Goal: Task Accomplishment & Management: Complete application form

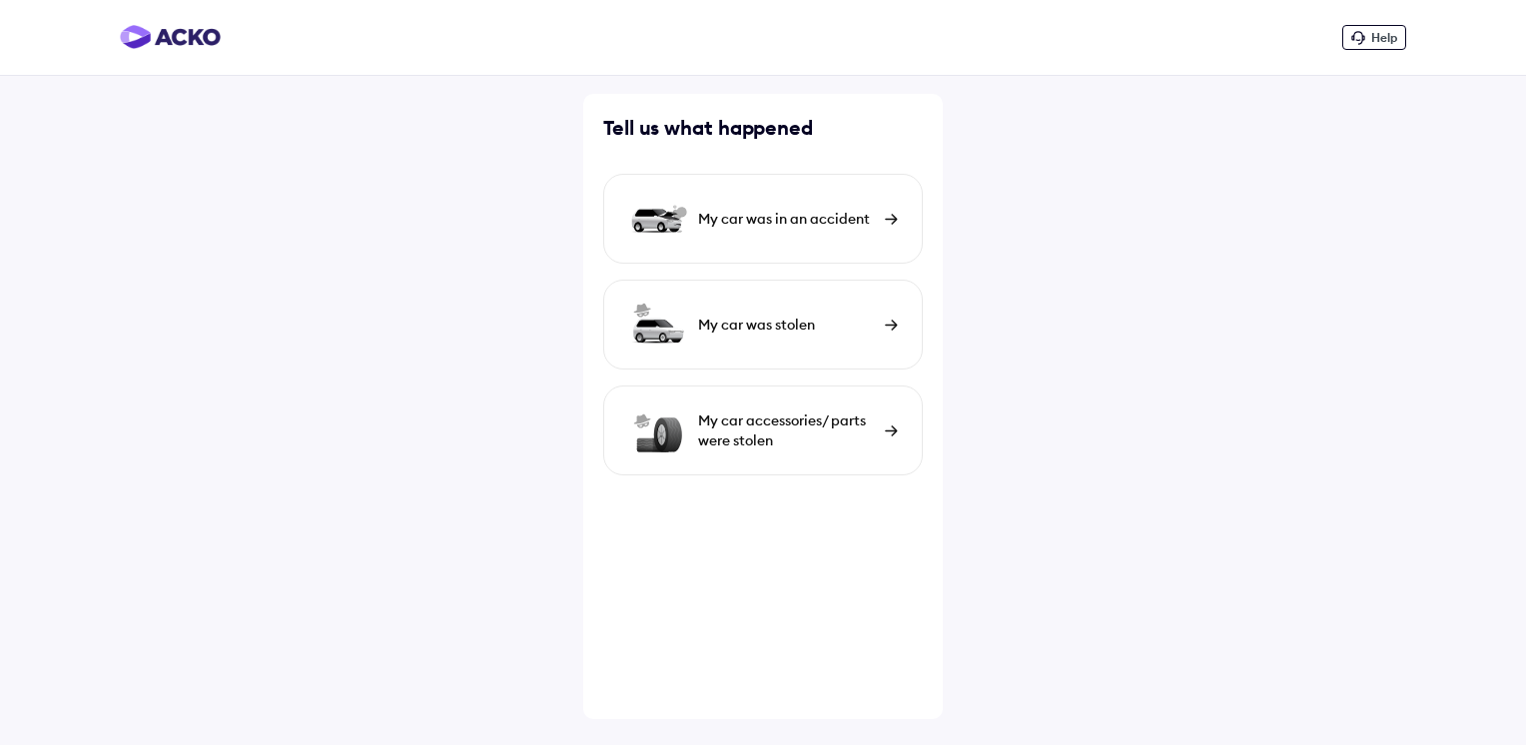
click at [890, 214] on img at bounding box center [891, 219] width 13 height 11
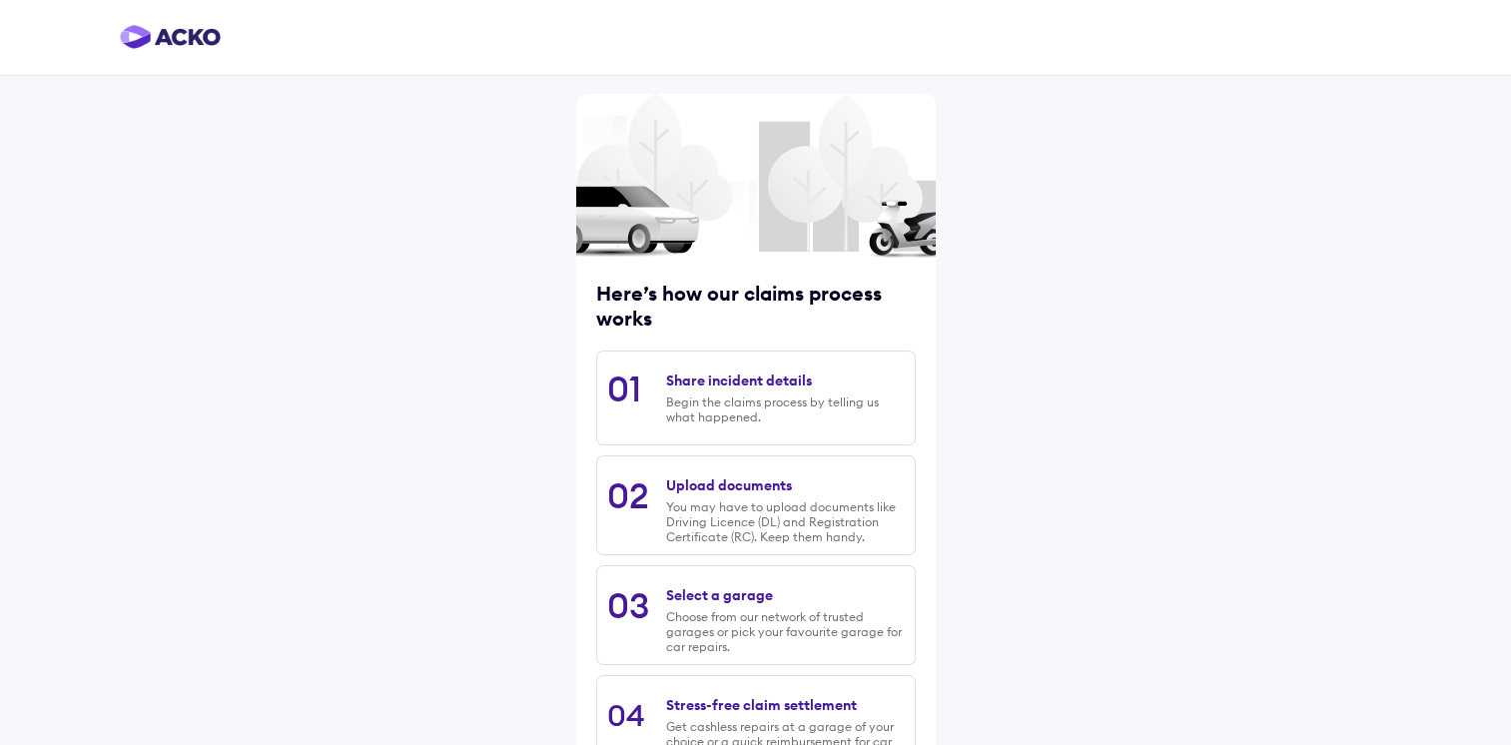
click at [775, 389] on div "Share incident details" at bounding box center [739, 380] width 146 height 18
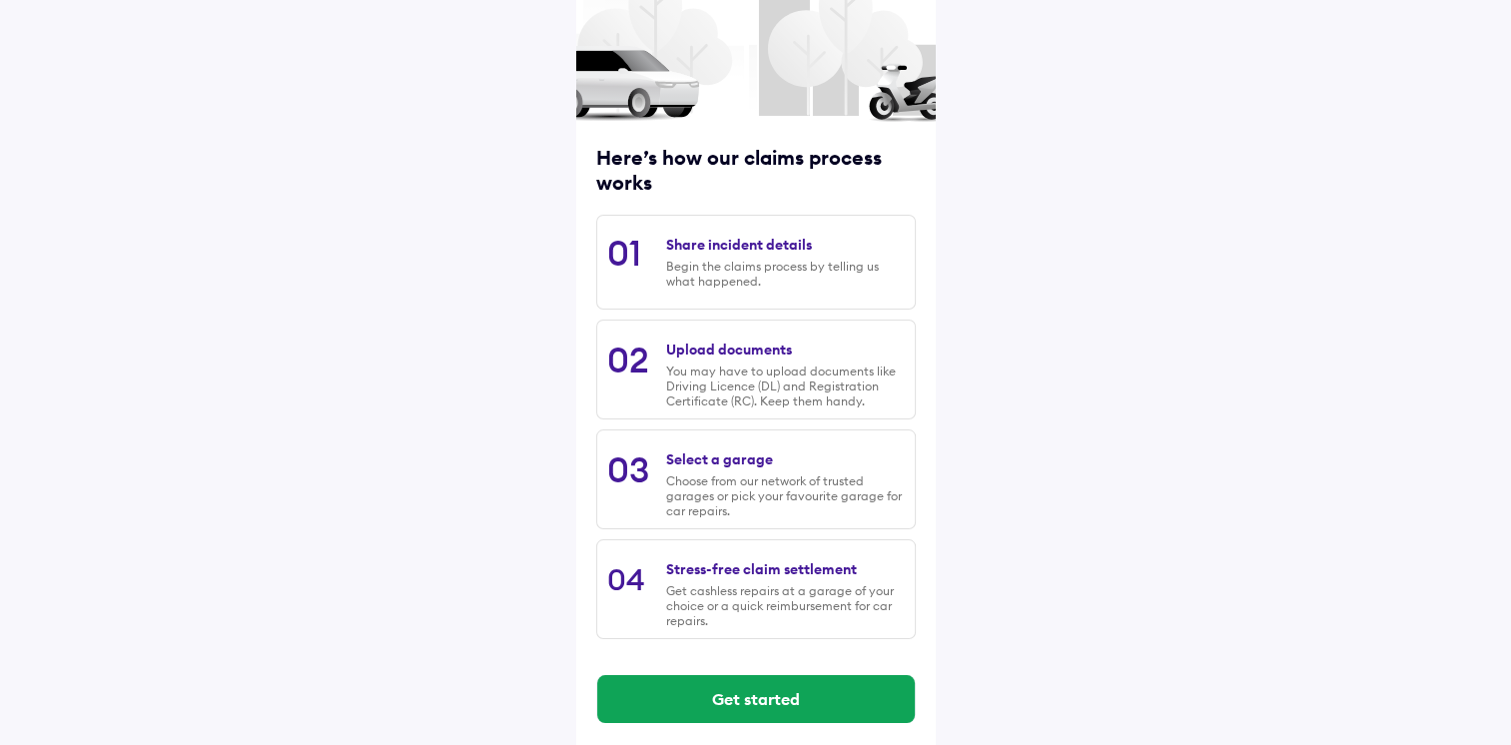
scroll to position [152, 0]
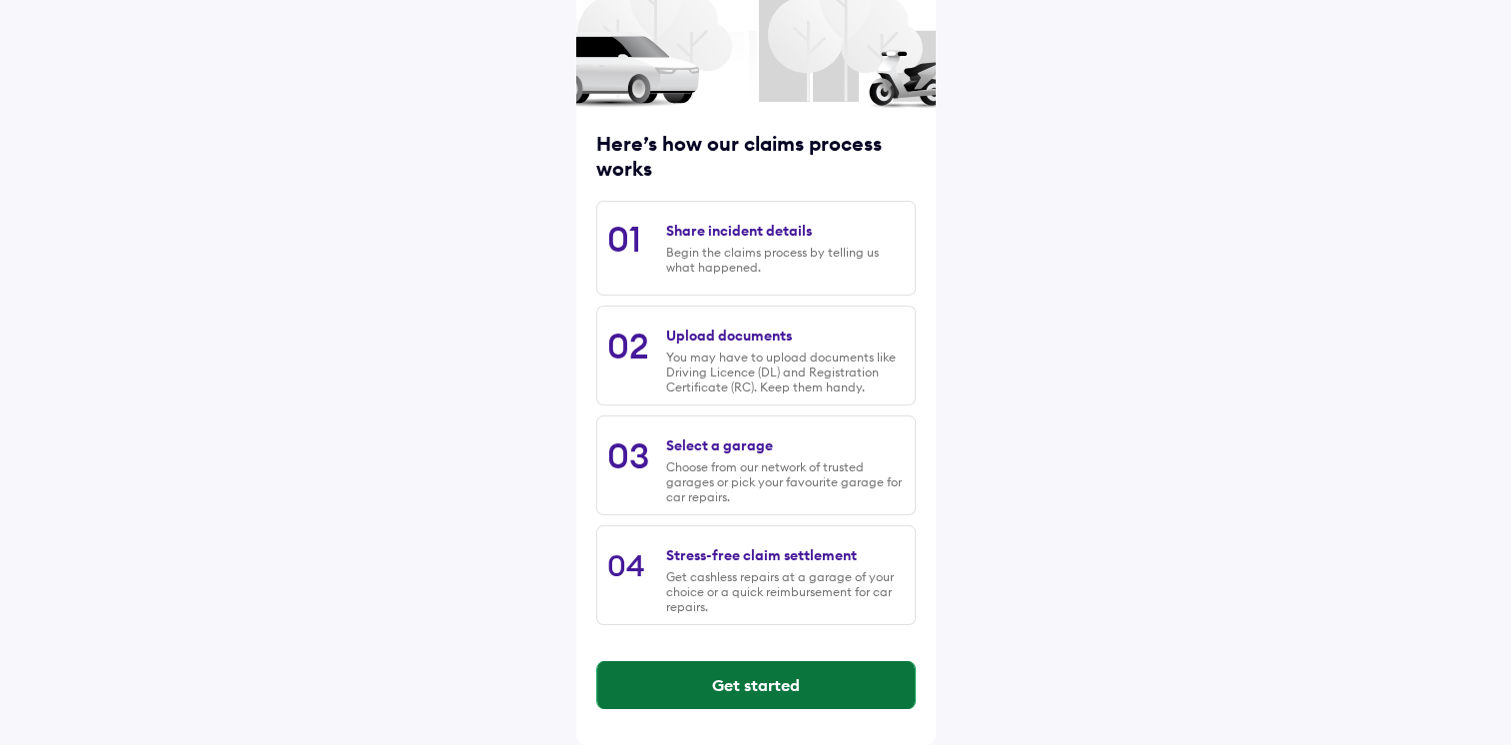
click at [743, 679] on button "Get started" at bounding box center [756, 685] width 318 height 48
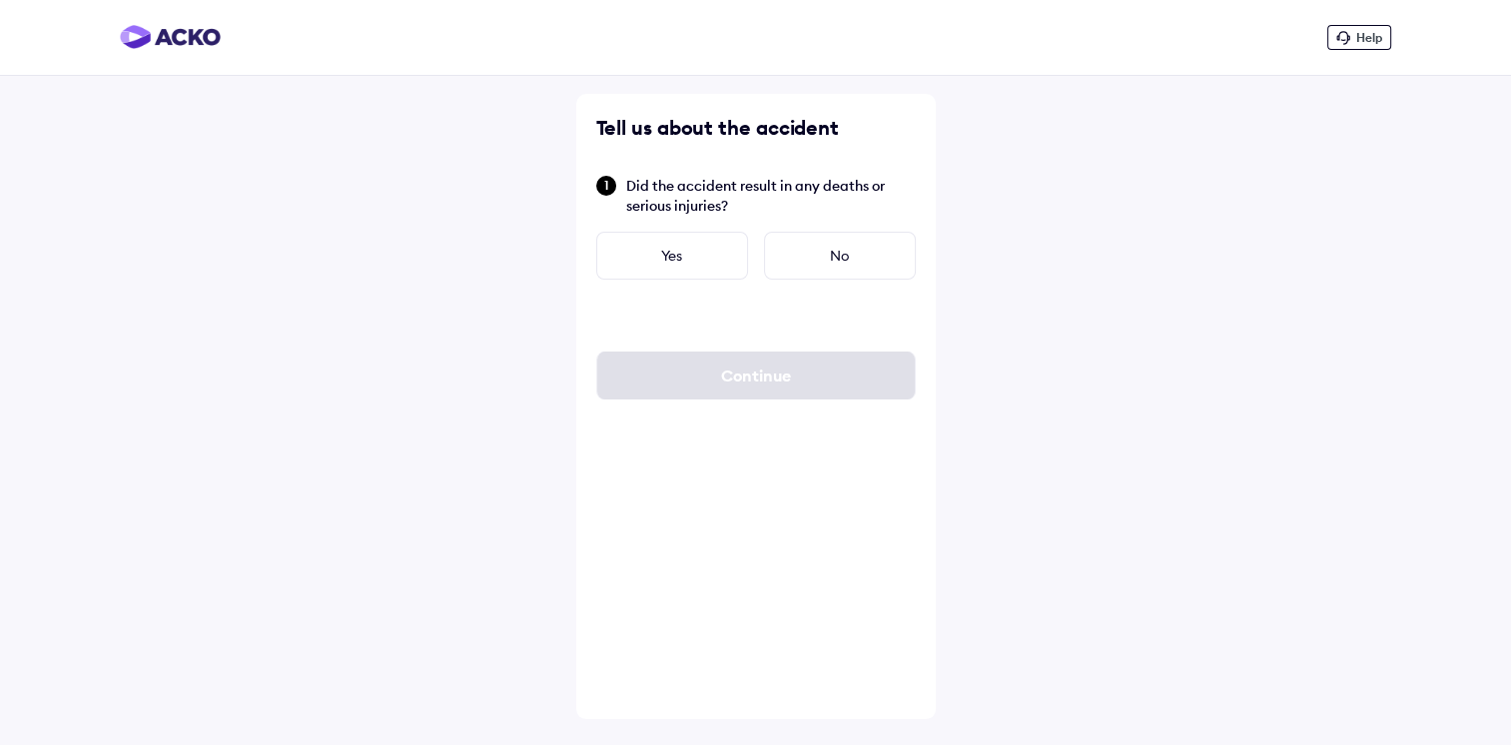
scroll to position [0, 0]
click at [855, 249] on div "No" at bounding box center [847, 256] width 152 height 48
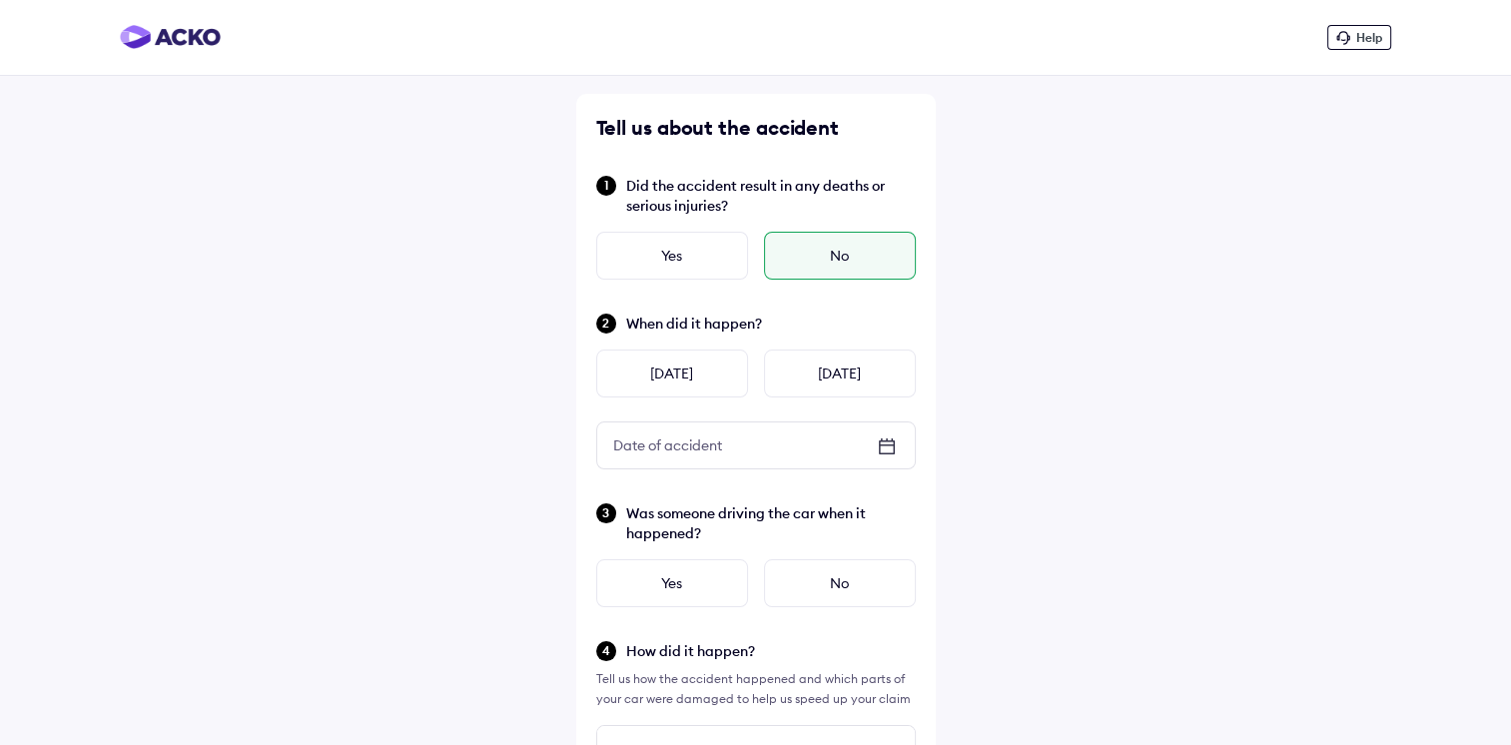
click at [715, 441] on div "Date of accident" at bounding box center [667, 445] width 141 height 36
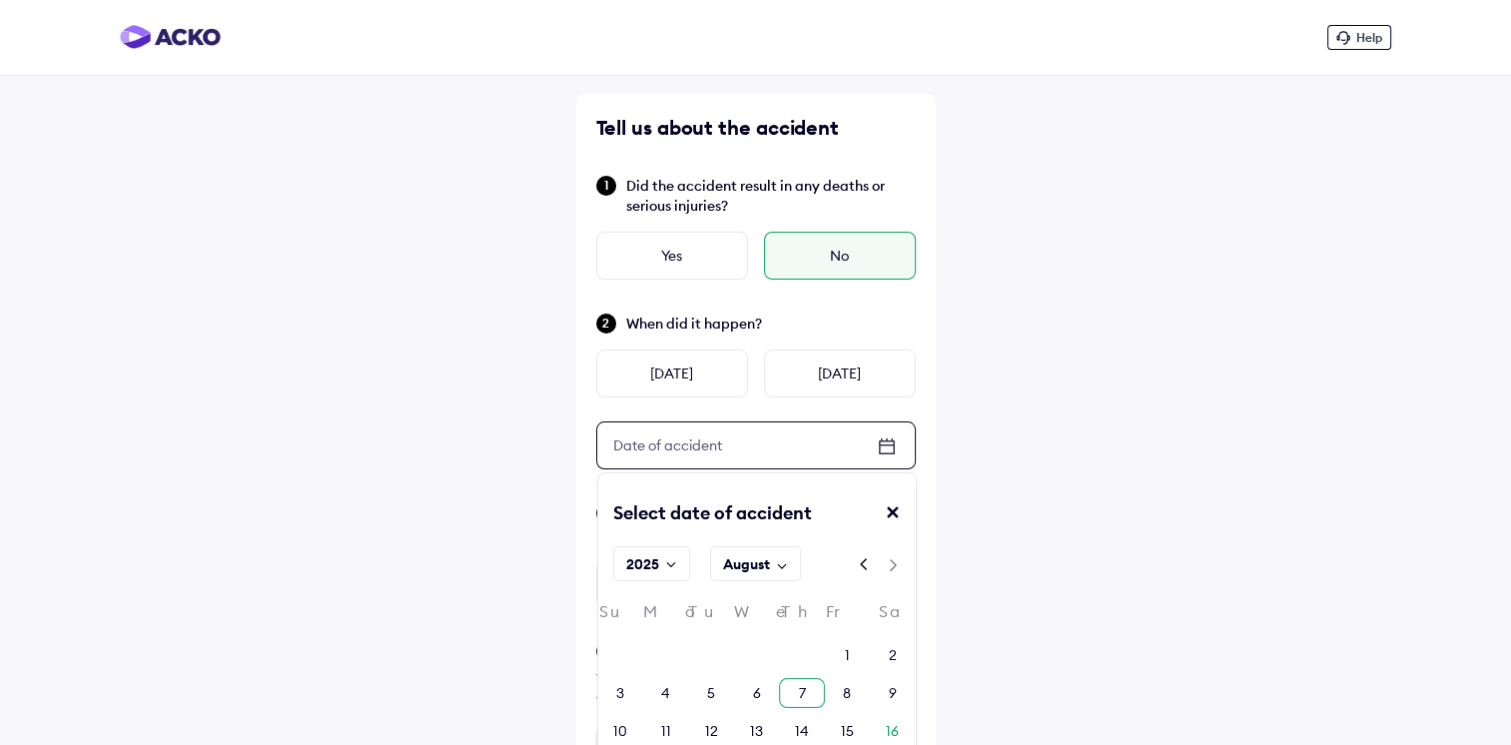
click at [795, 678] on div "7" at bounding box center [801, 693] width 45 height 30
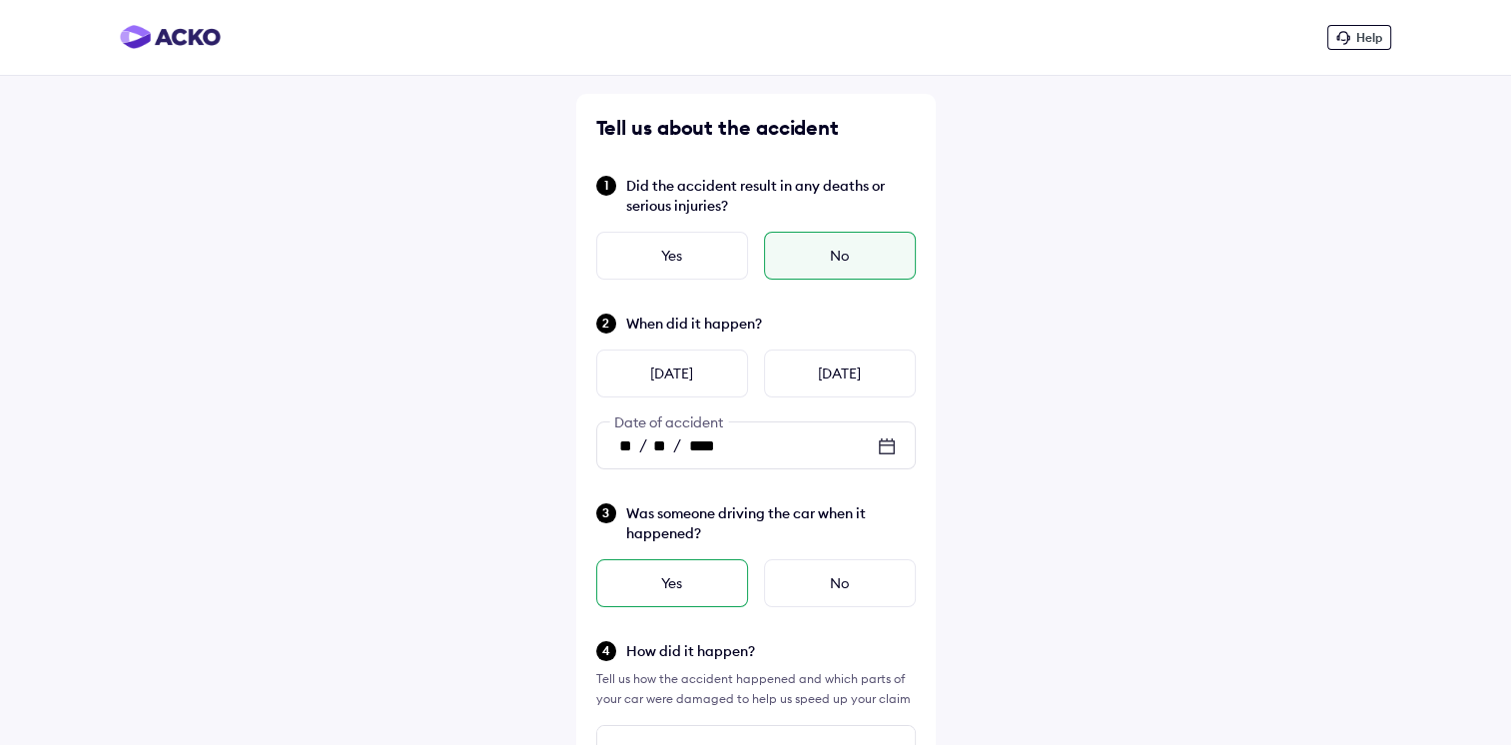
click at [655, 579] on div "Yes" at bounding box center [672, 583] width 152 height 48
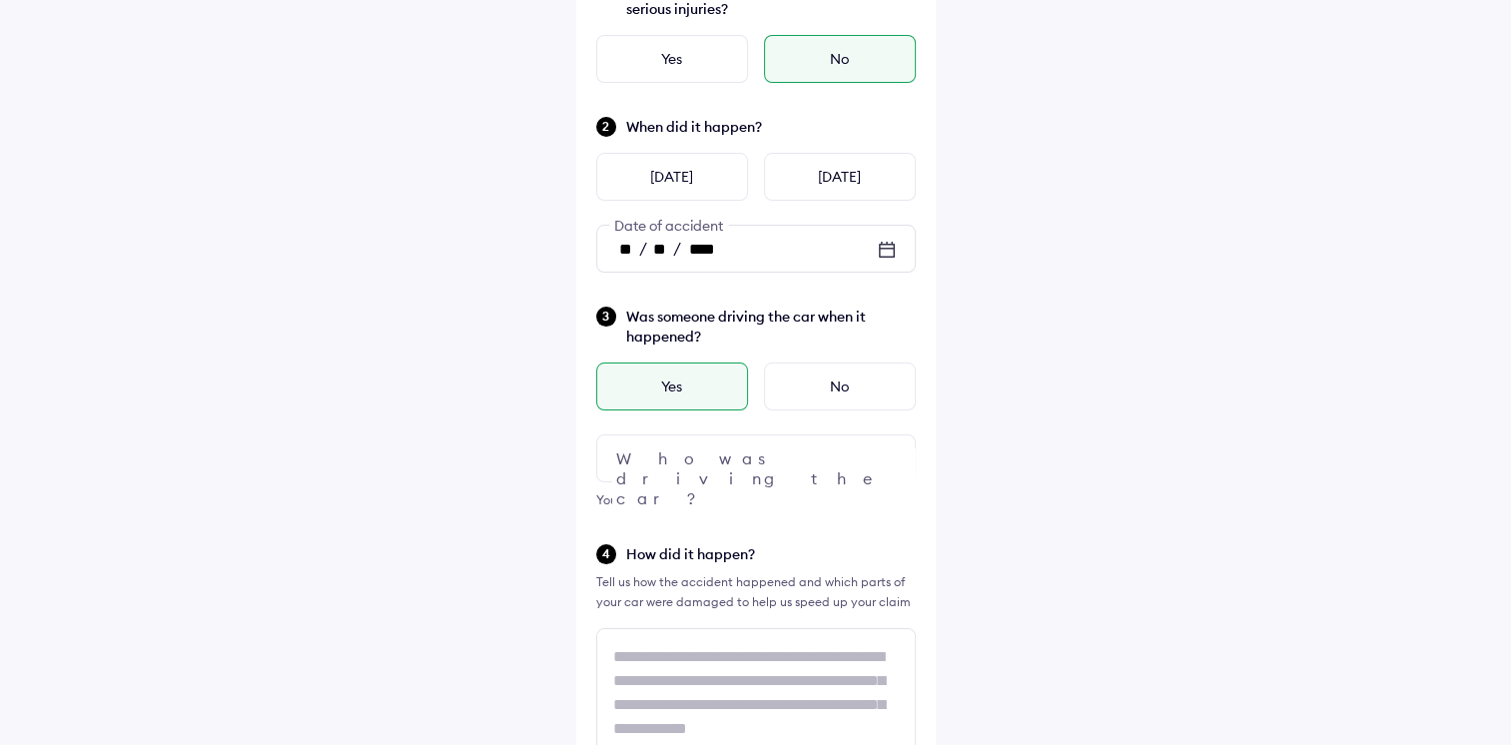
scroll to position [200, 0]
click at [880, 453] on img at bounding box center [887, 455] width 24 height 24
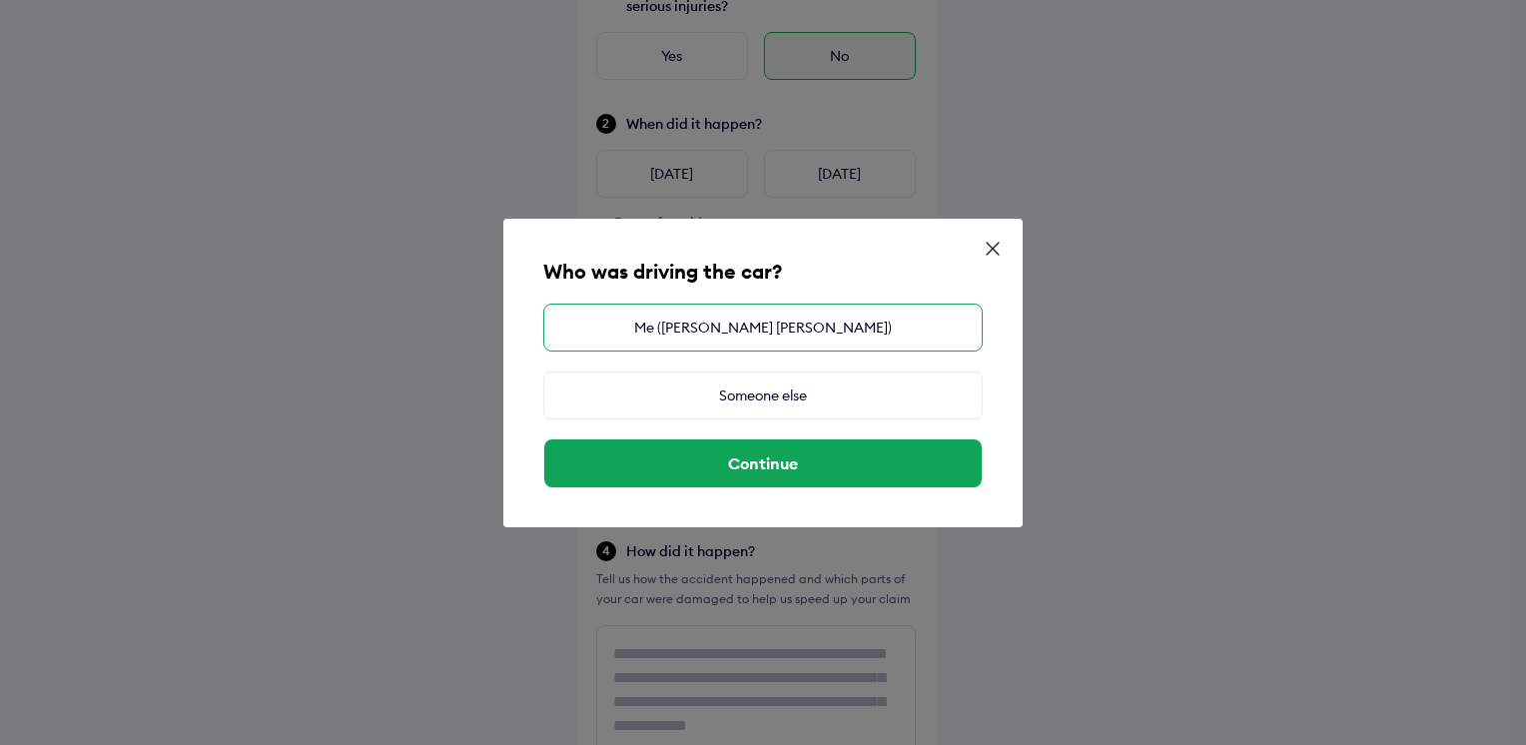
click at [719, 323] on div "Me ([PERSON_NAME] [PERSON_NAME])" at bounding box center [762, 328] width 439 height 48
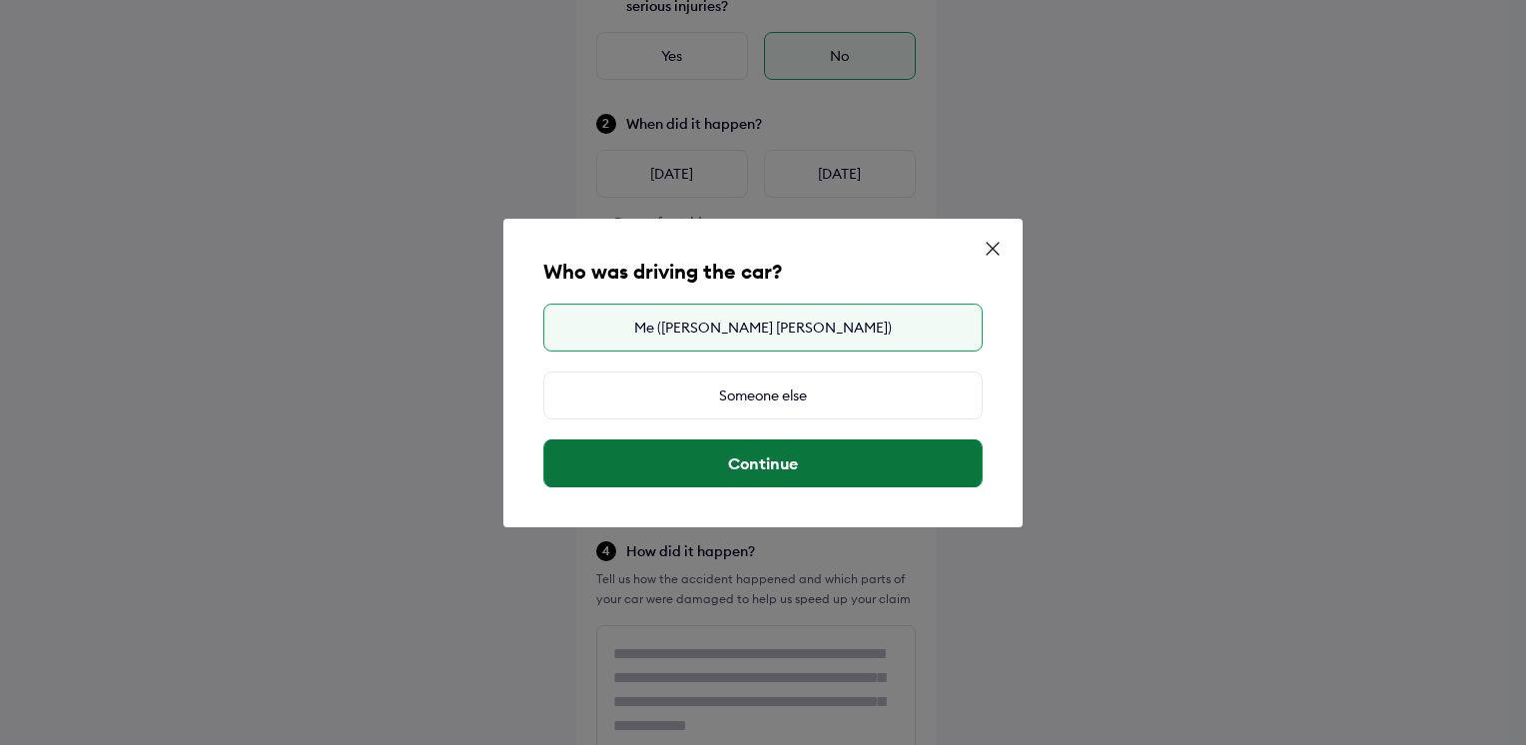
click at [771, 453] on button "Continue" at bounding box center [762, 463] width 437 height 48
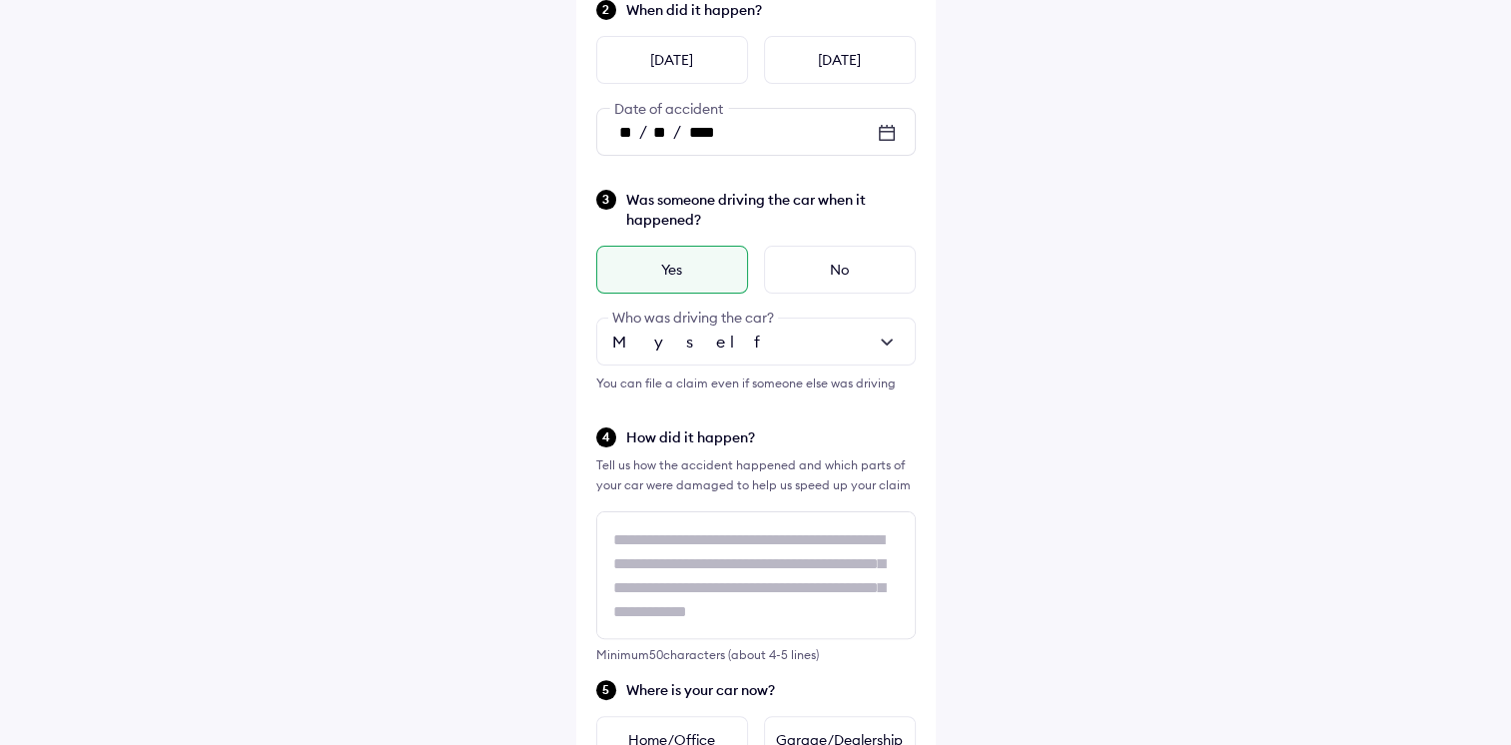
scroll to position [399, 0]
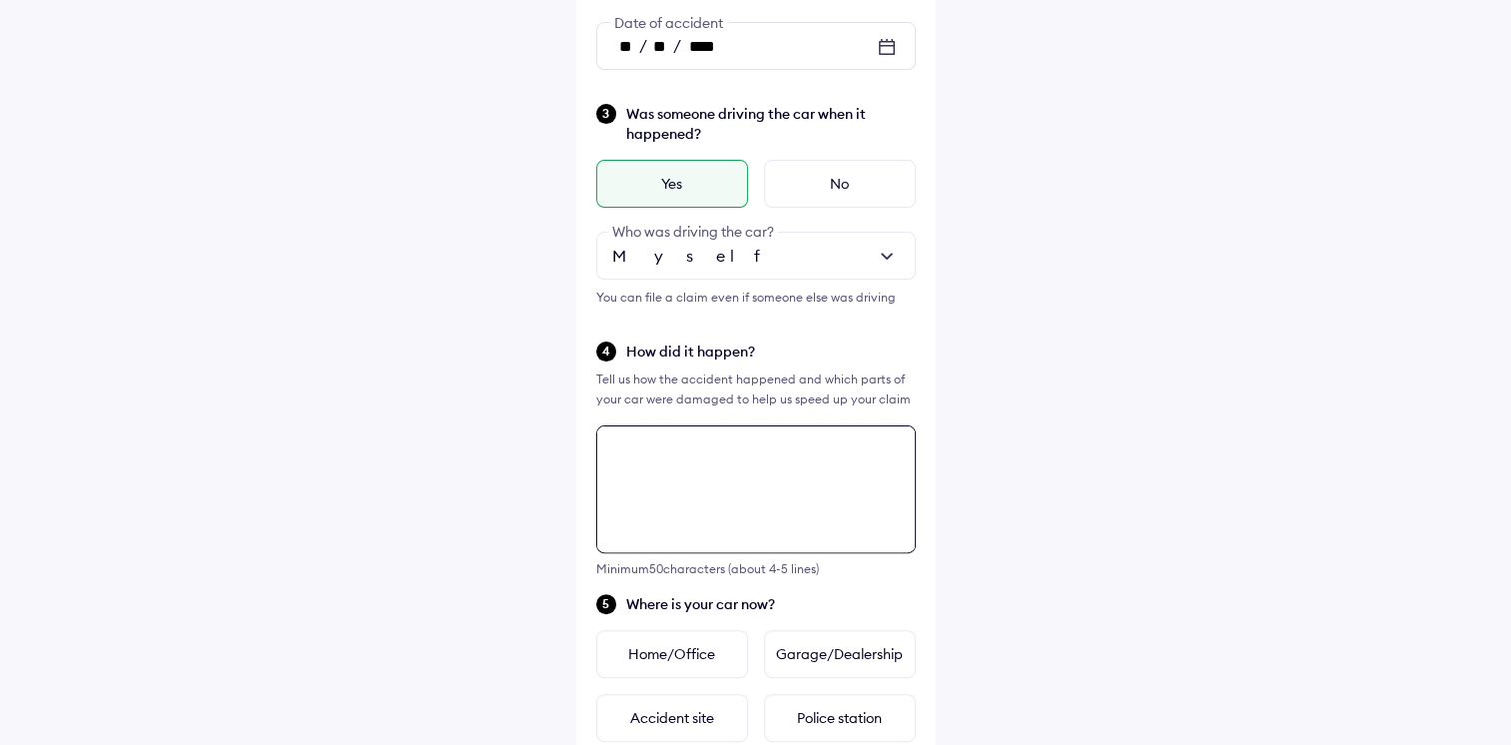
click at [654, 468] on textarea at bounding box center [756, 489] width 320 height 128
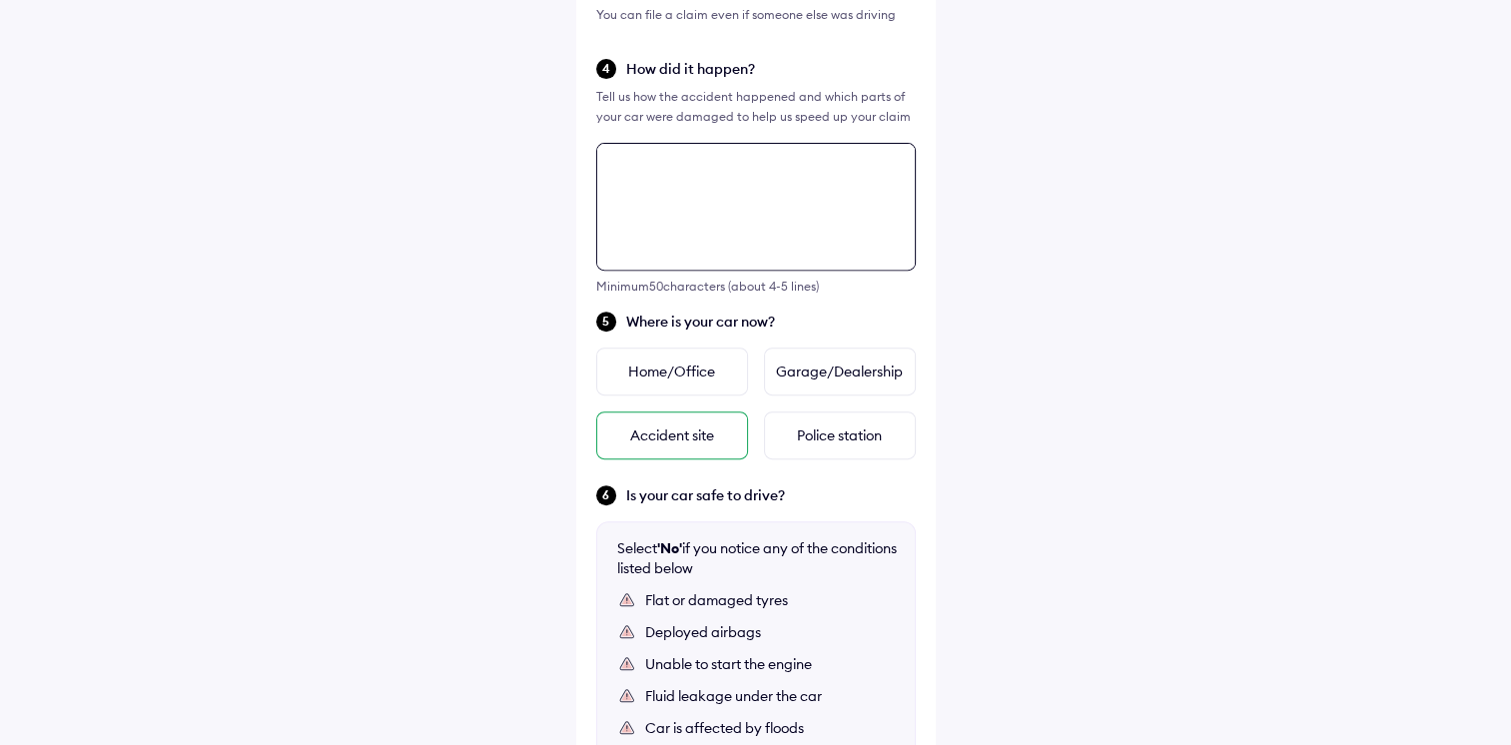
scroll to position [625, 0]
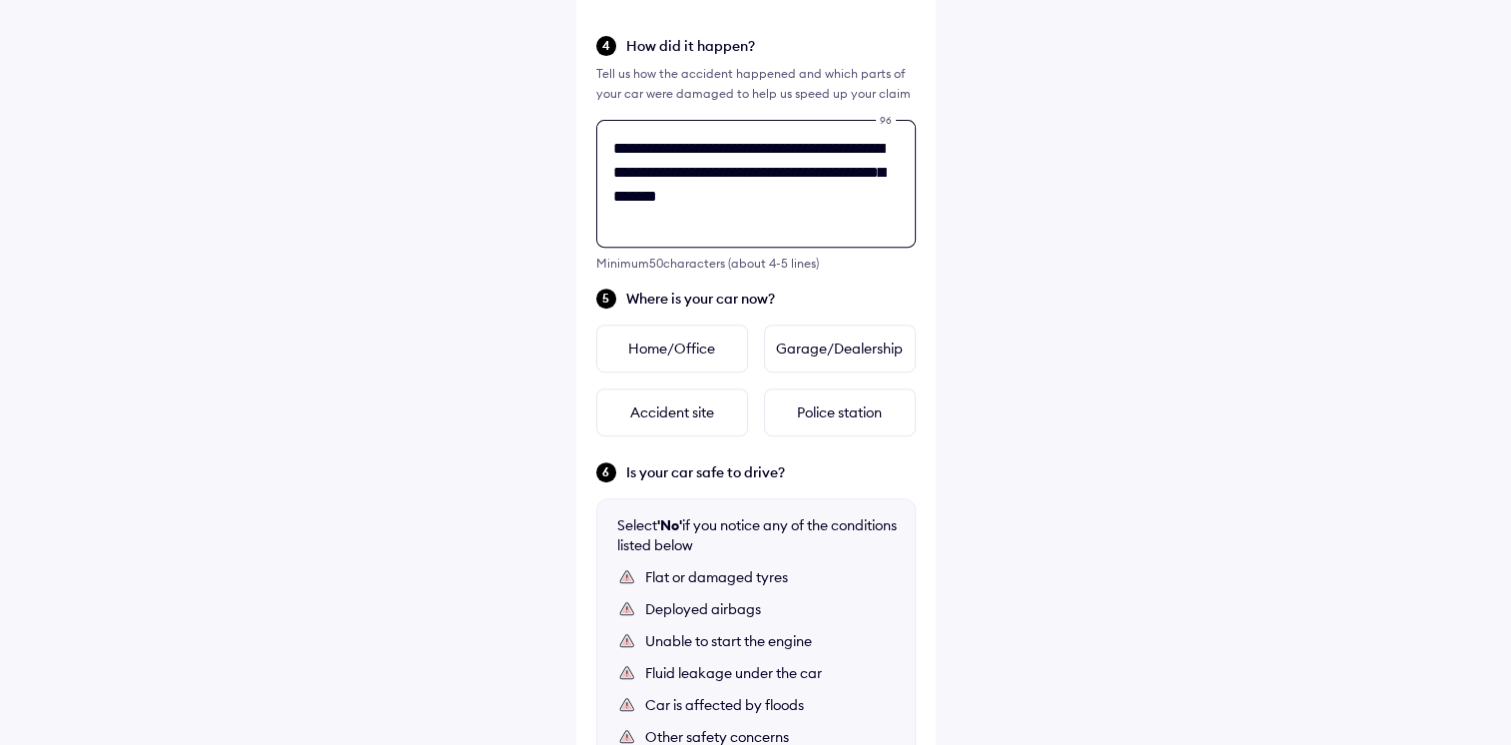
click at [787, 280] on div "**********" at bounding box center [755, 198] width 359 height 1619
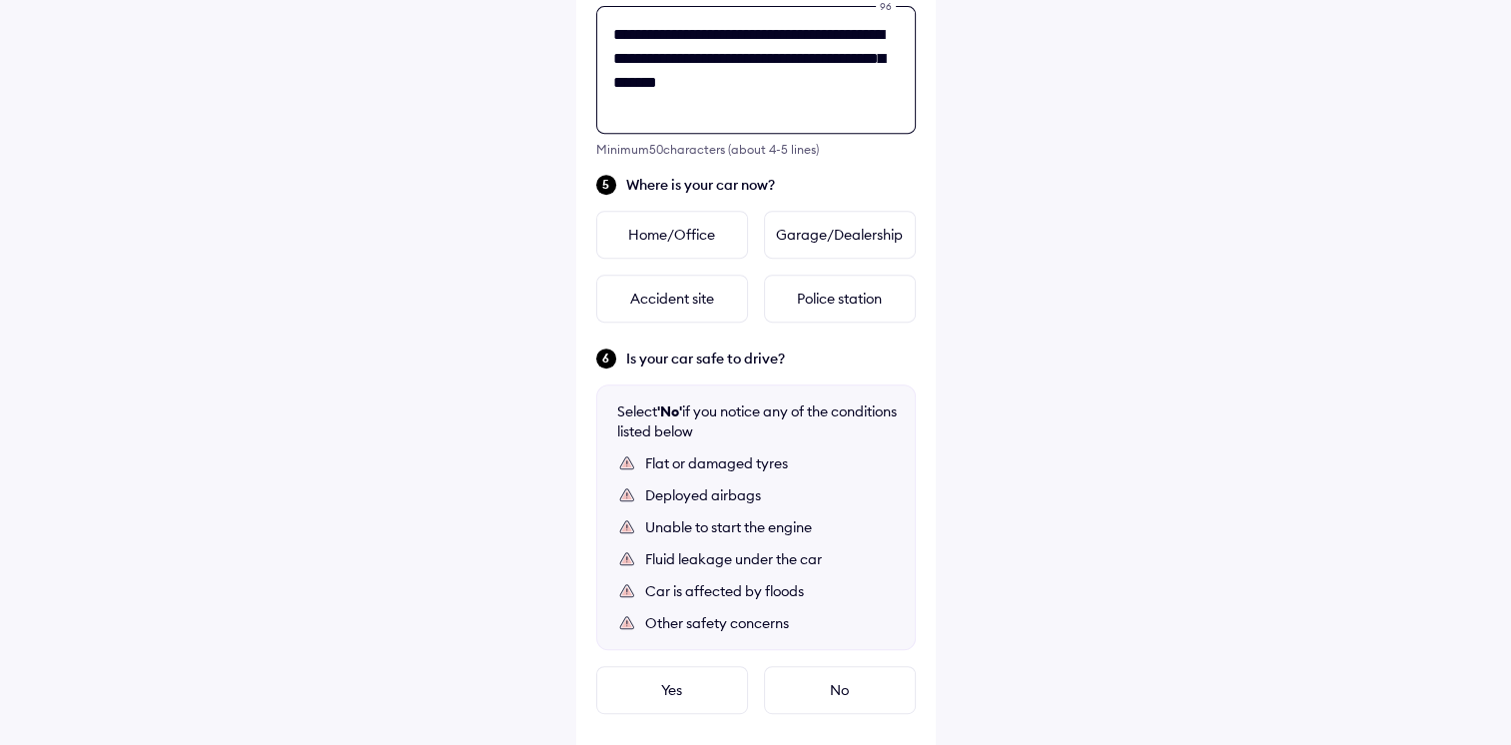
scroll to position [825, 0]
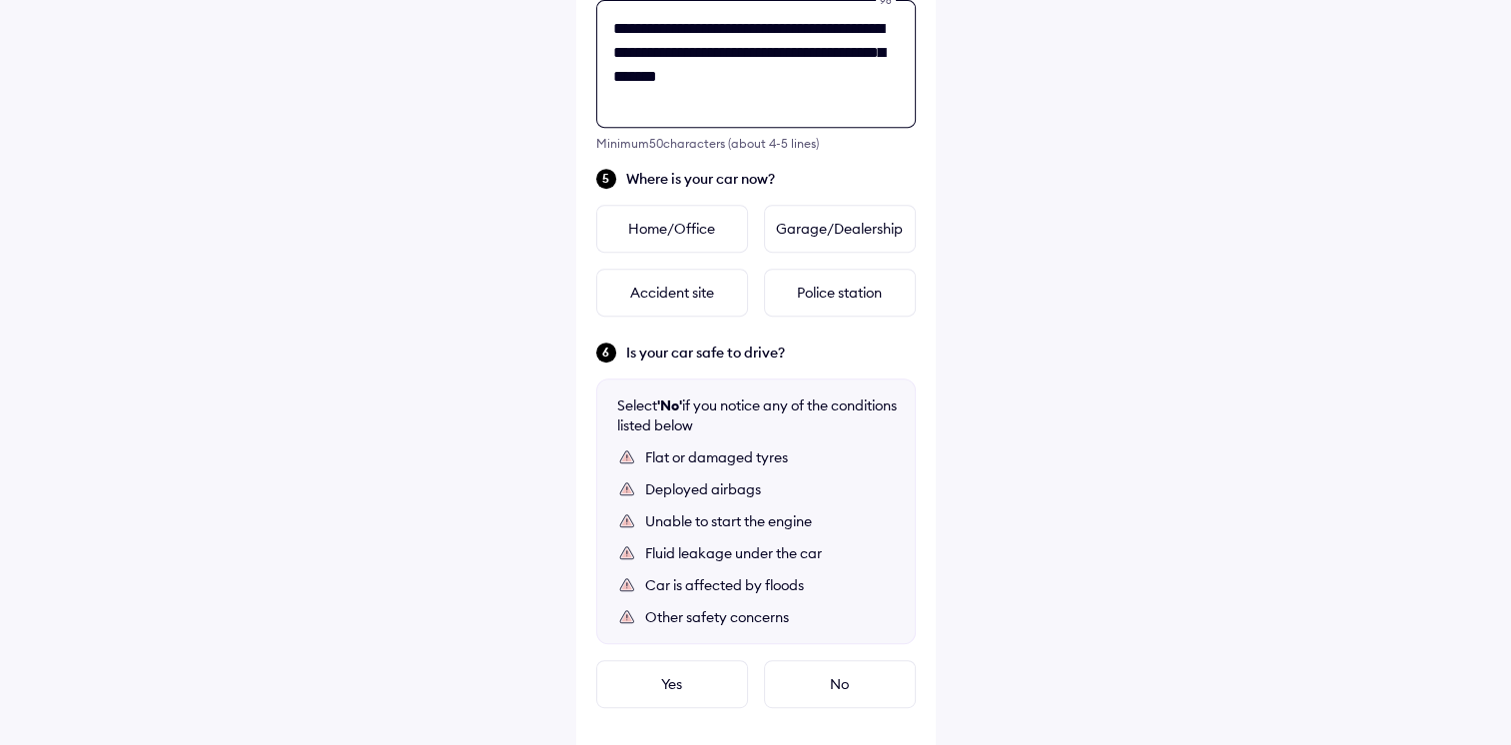
click at [803, 80] on textarea "**********" at bounding box center [756, 64] width 320 height 128
type textarea "**********"
click at [1054, 187] on div "**********" at bounding box center [755, 31] width 1511 height 1712
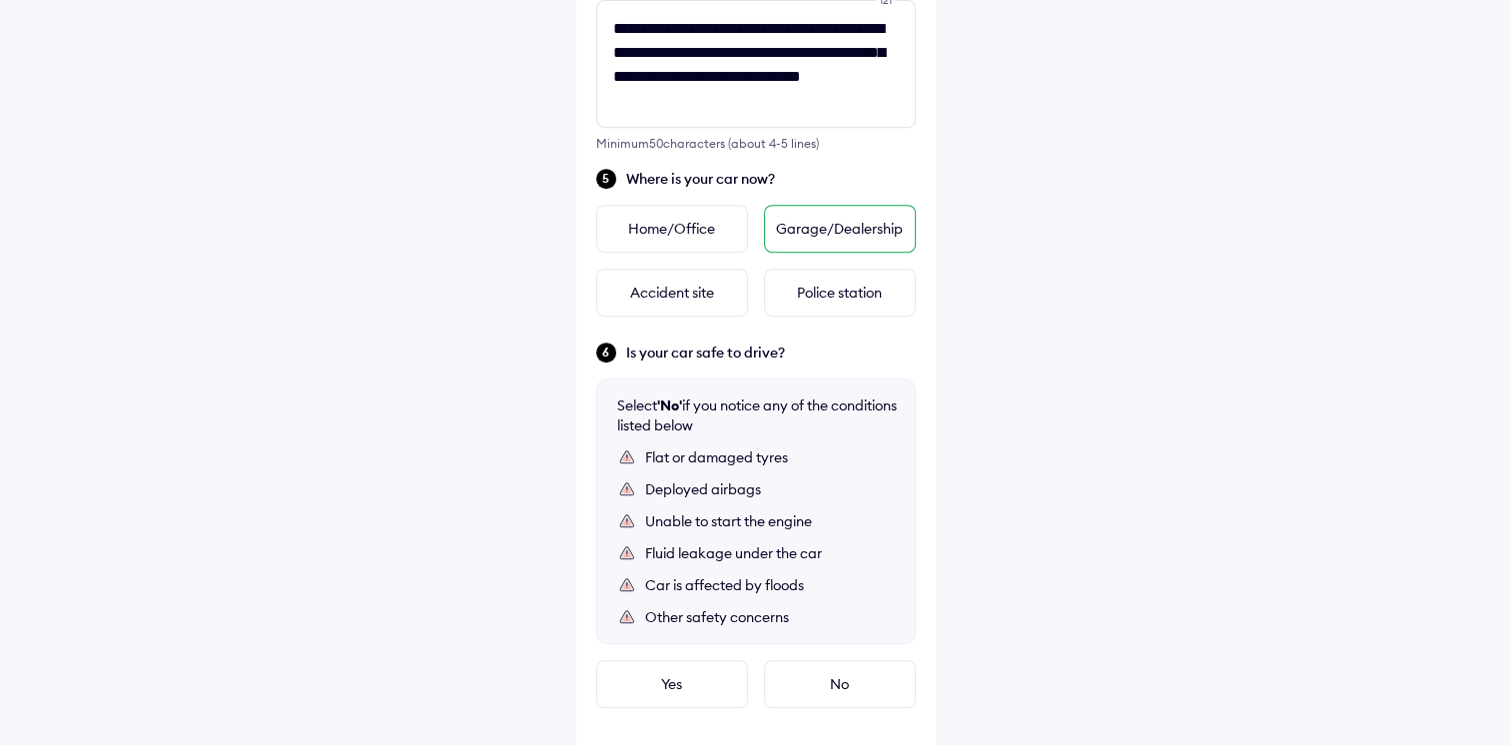
click at [888, 210] on div "Garage/Dealership" at bounding box center [840, 229] width 152 height 48
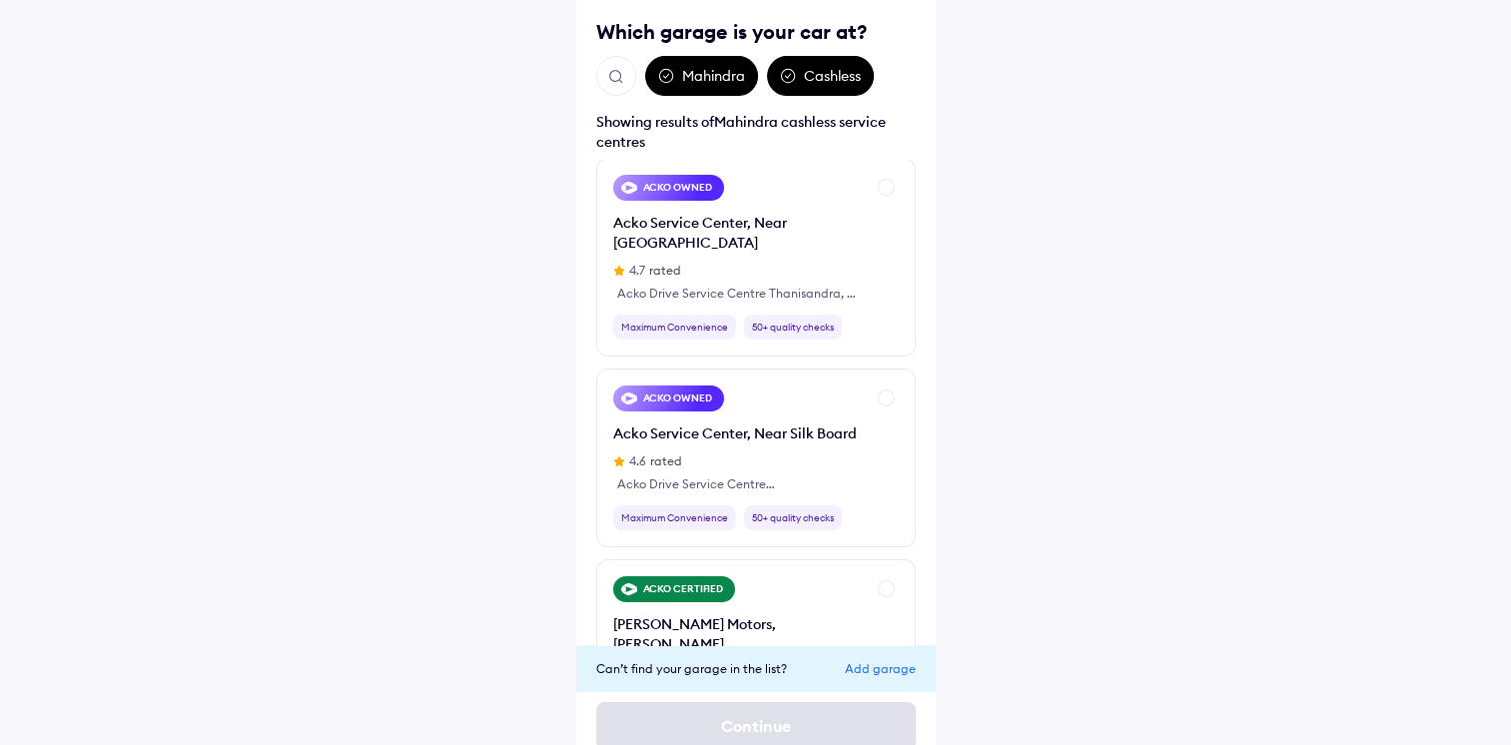
scroll to position [0, 0]
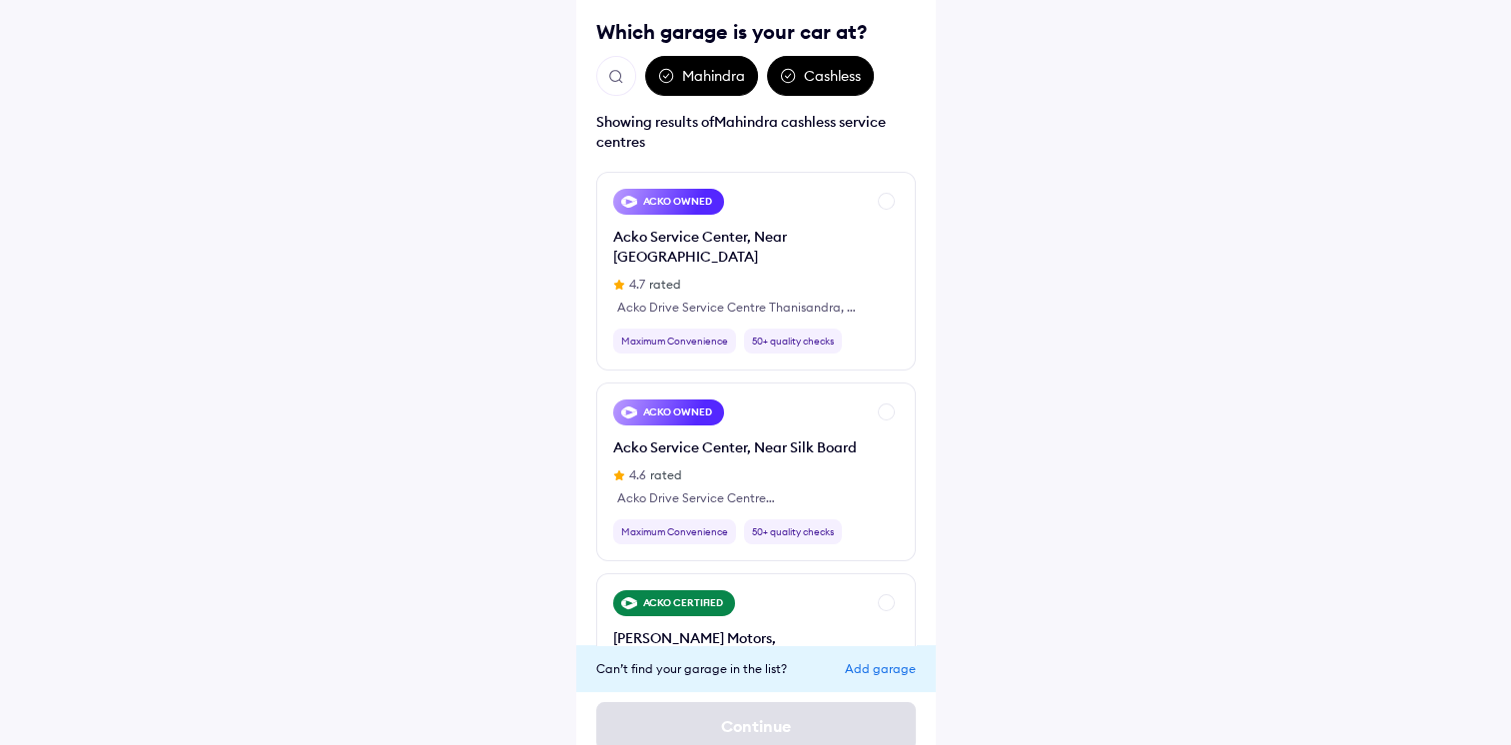
click at [704, 79] on div "Mahindra" at bounding box center [701, 76] width 113 height 40
click at [619, 75] on img "Open search" at bounding box center [616, 77] width 18 height 18
click at [612, 74] on img "Open search" at bounding box center [616, 77] width 18 height 18
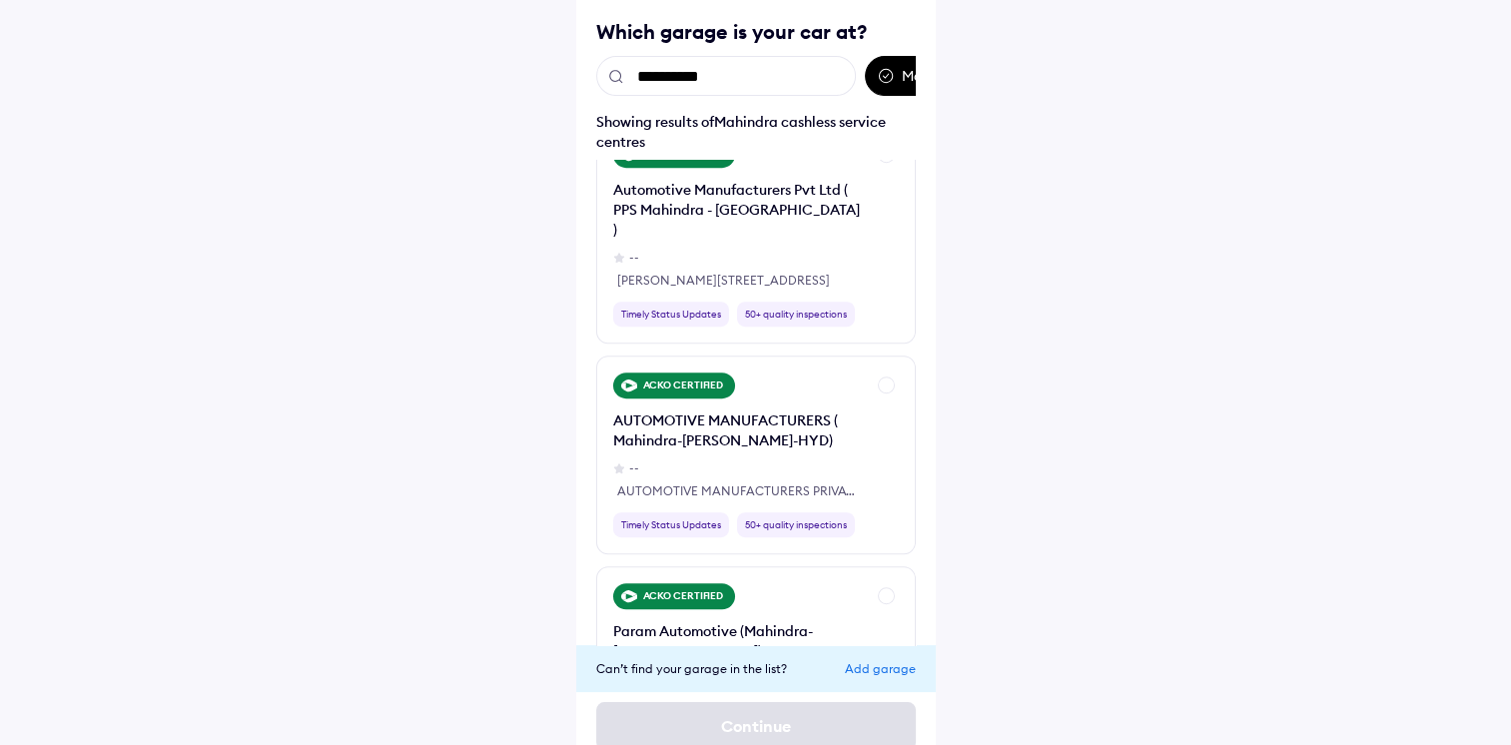
scroll to position [998, 0]
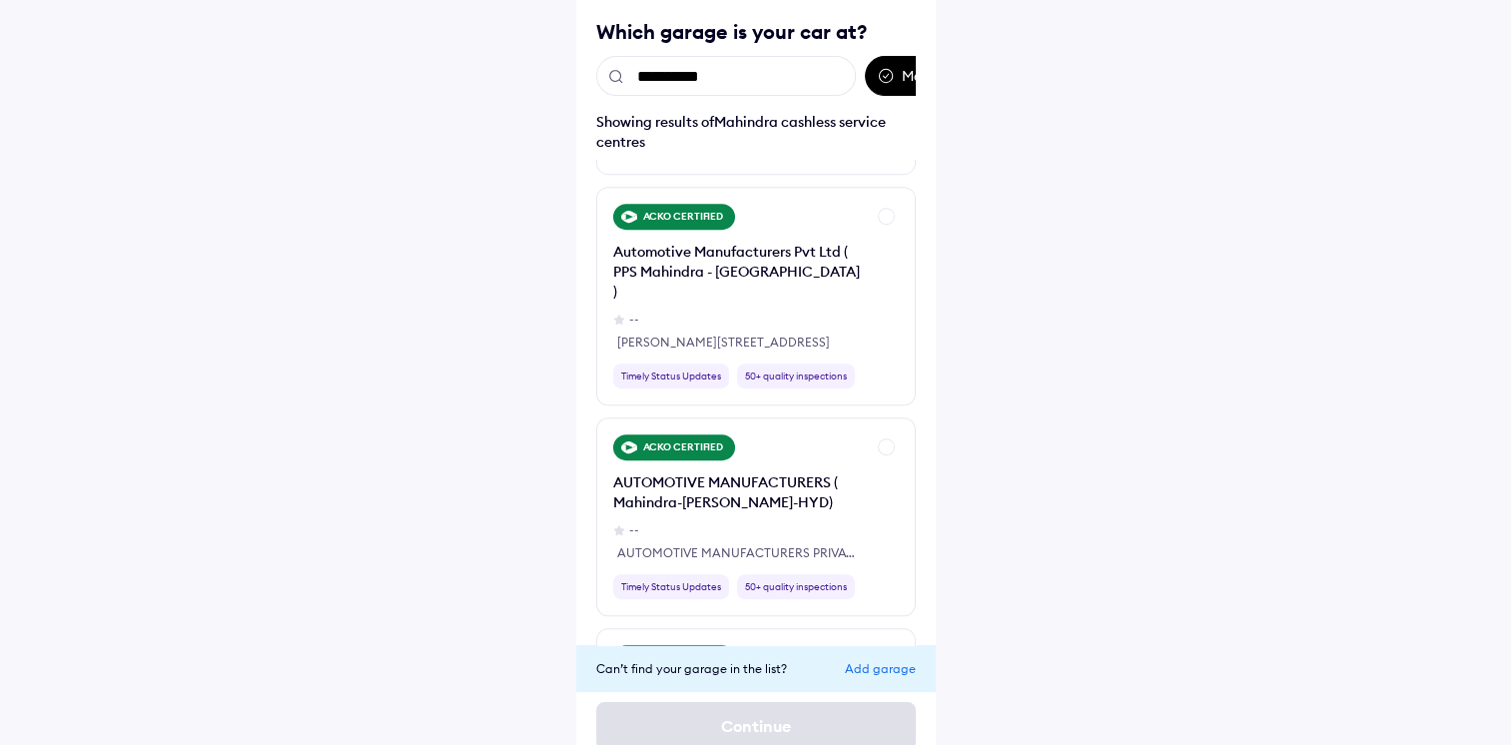
click at [749, 73] on input "**********" at bounding box center [726, 76] width 260 height 40
click at [755, 78] on input "**********" at bounding box center [726, 76] width 260 height 40
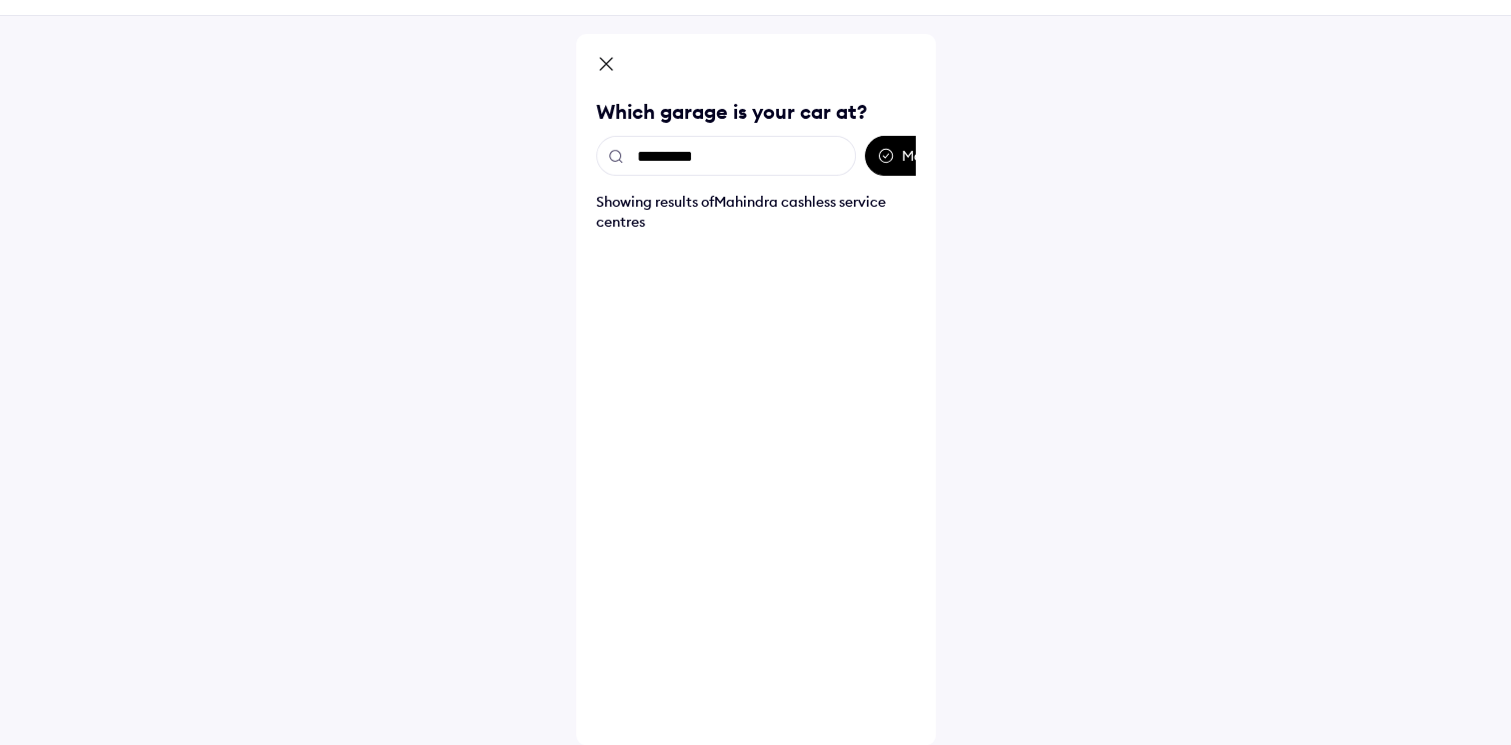
scroll to position [60, 0]
type input "*"
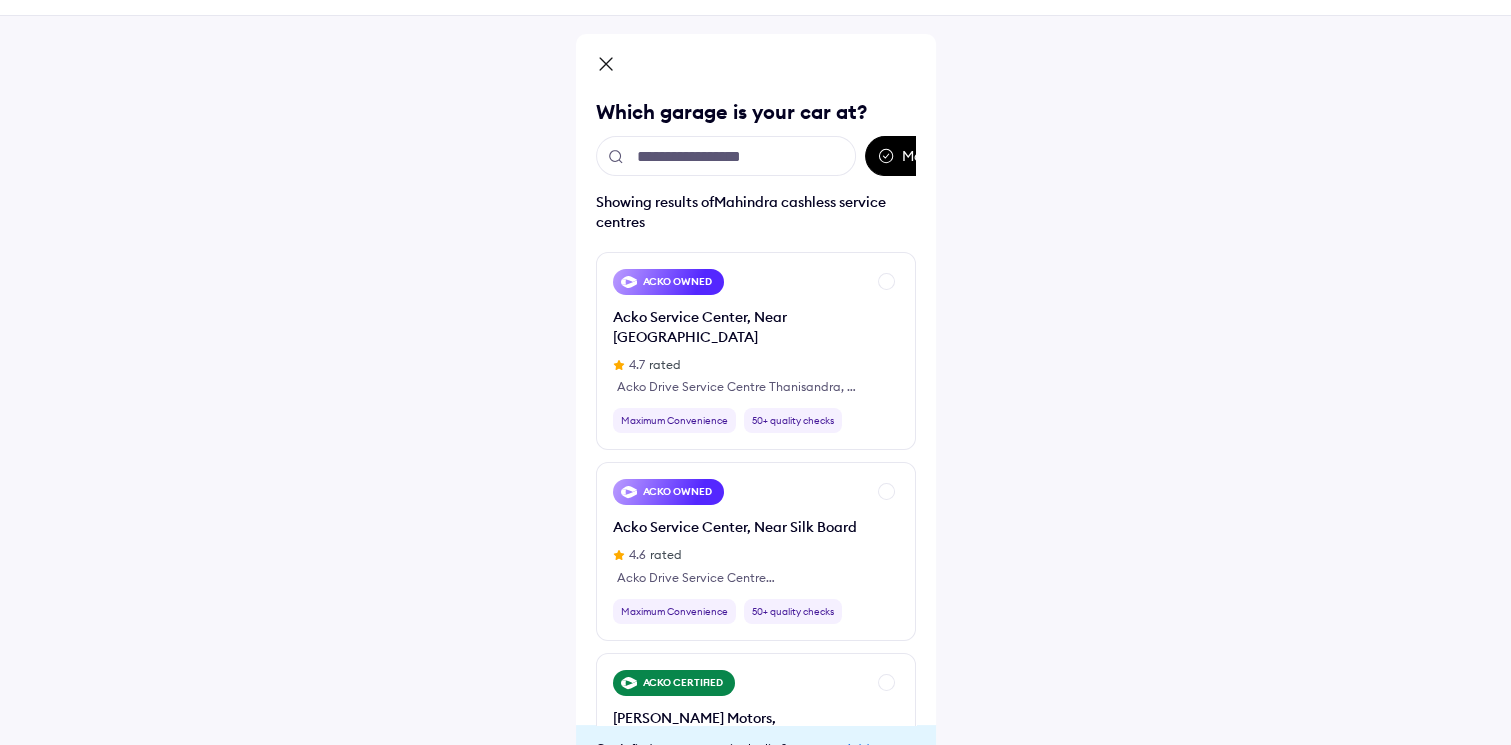
scroll to position [140, 0]
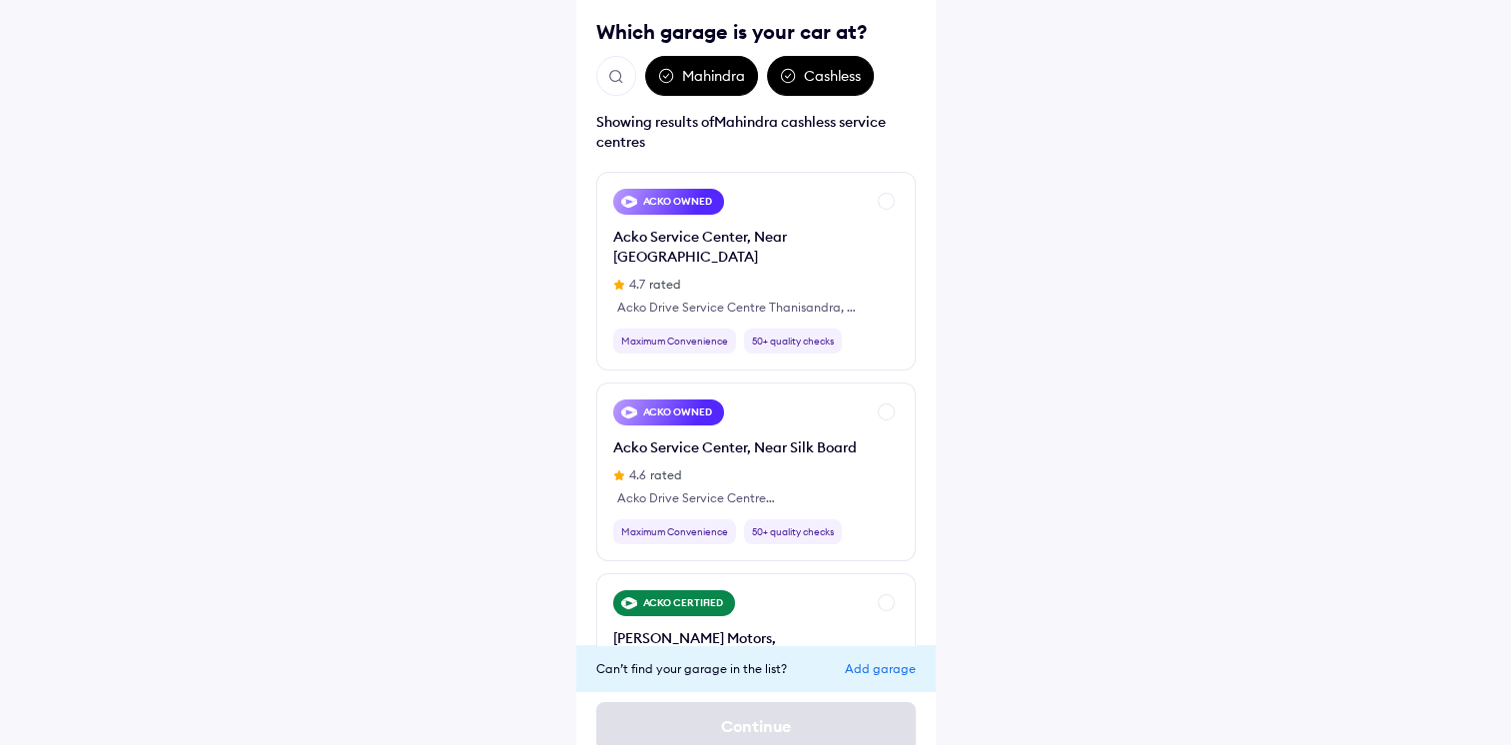
click at [876, 665] on div "Add garage" at bounding box center [880, 668] width 71 height 15
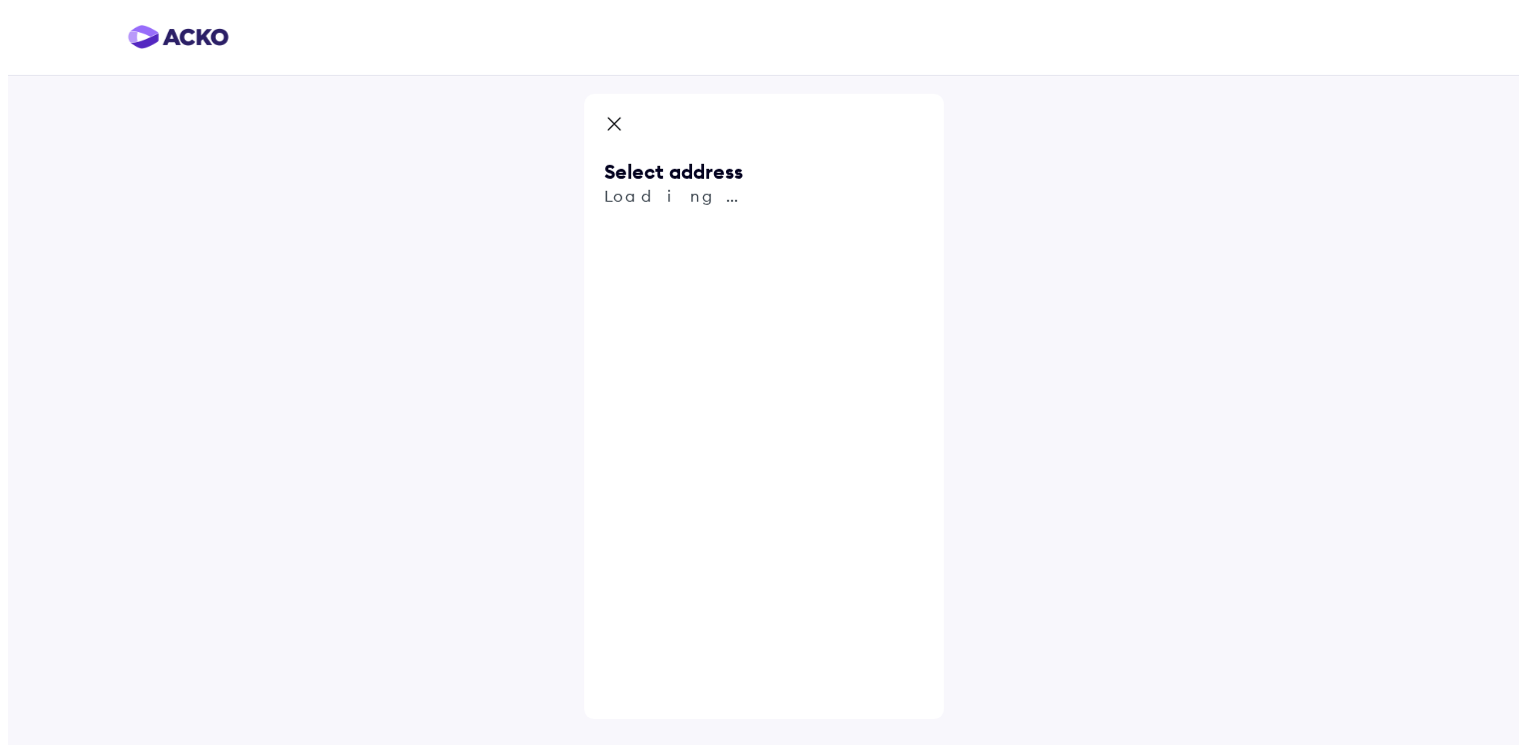
scroll to position [0, 0]
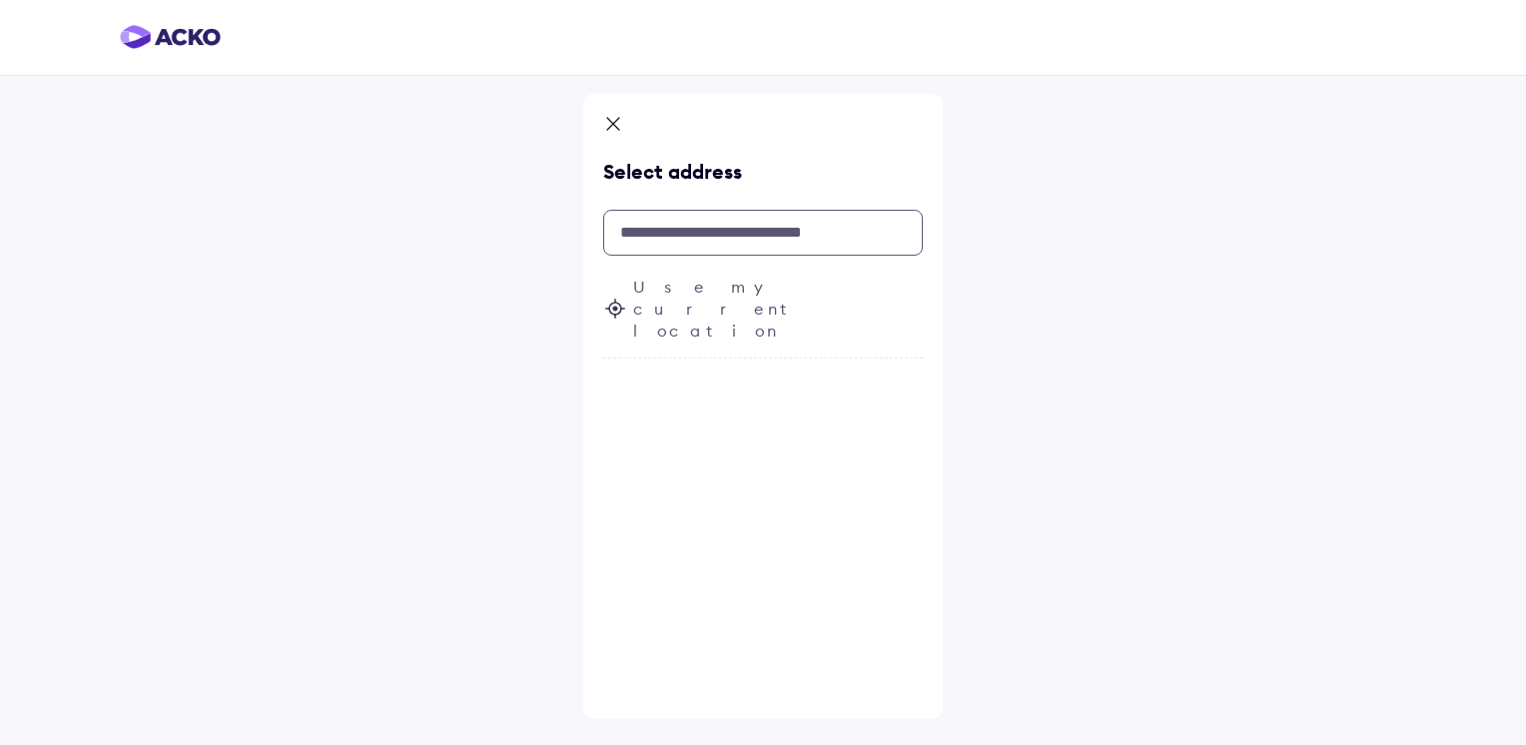
click at [667, 226] on input "text" at bounding box center [763, 233] width 320 height 46
click at [739, 233] on input "text" at bounding box center [763, 233] width 320 height 46
paste input "**********"
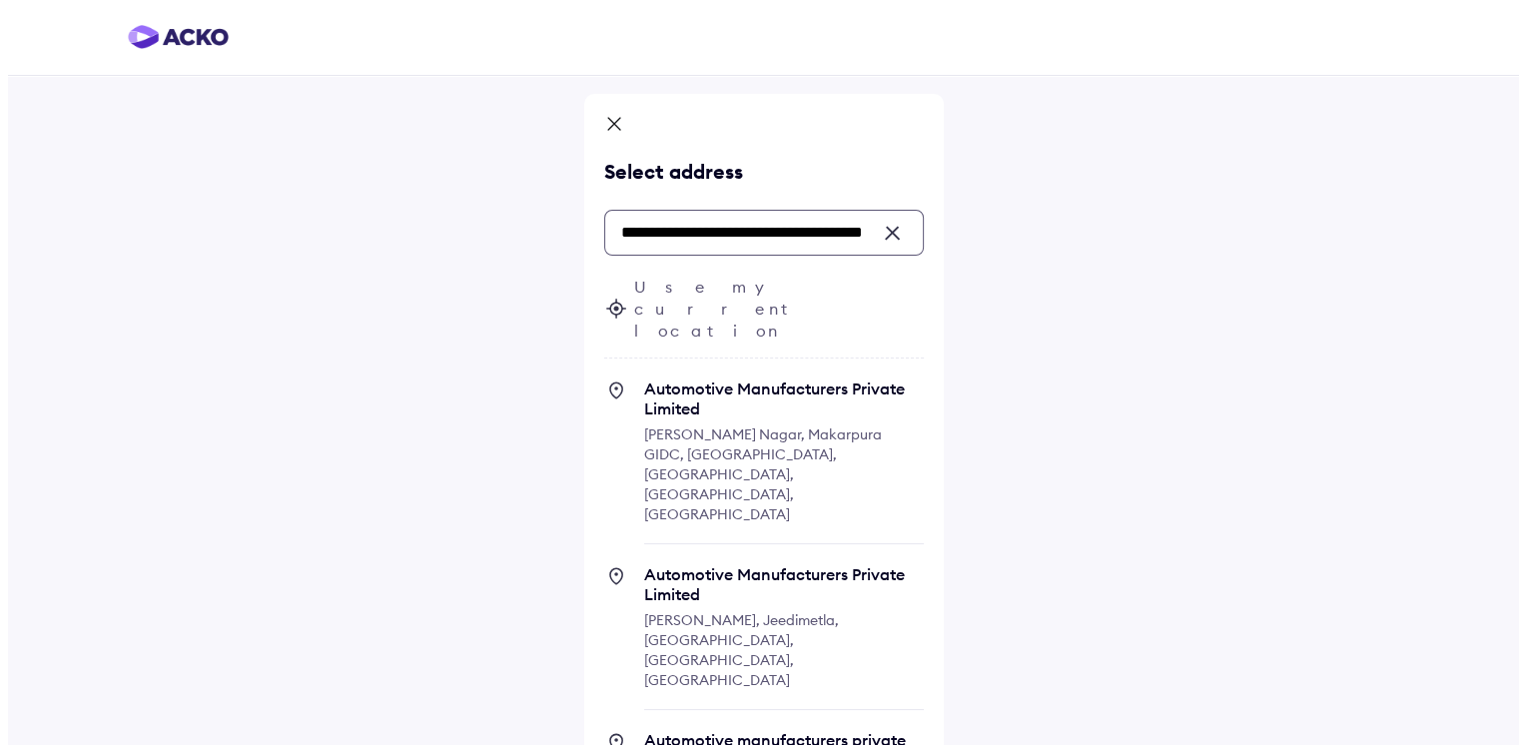
scroll to position [0, 72]
click at [728, 564] on span "Automotive Manufacturers Private Limited" at bounding box center [776, 584] width 280 height 40
type input "**********"
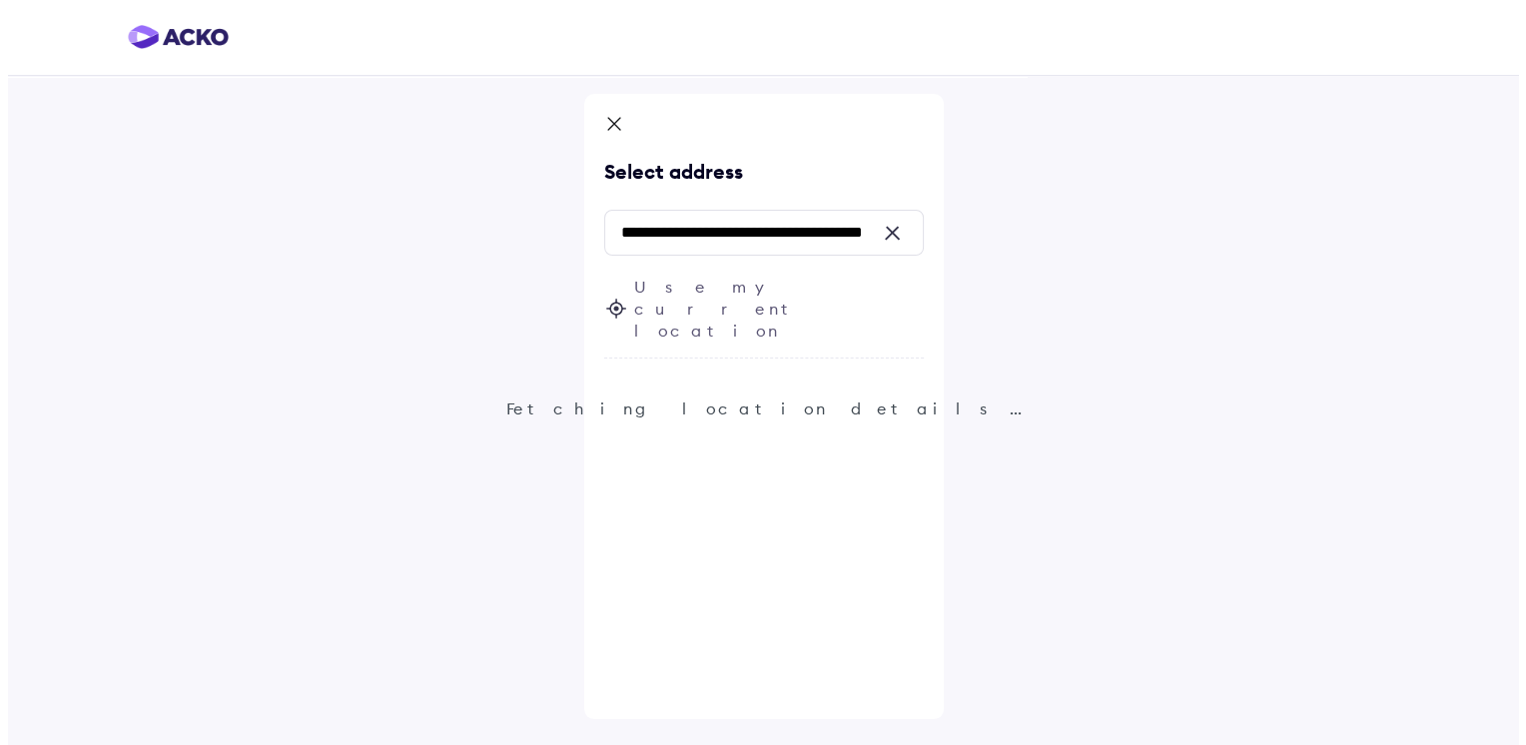
scroll to position [0, 0]
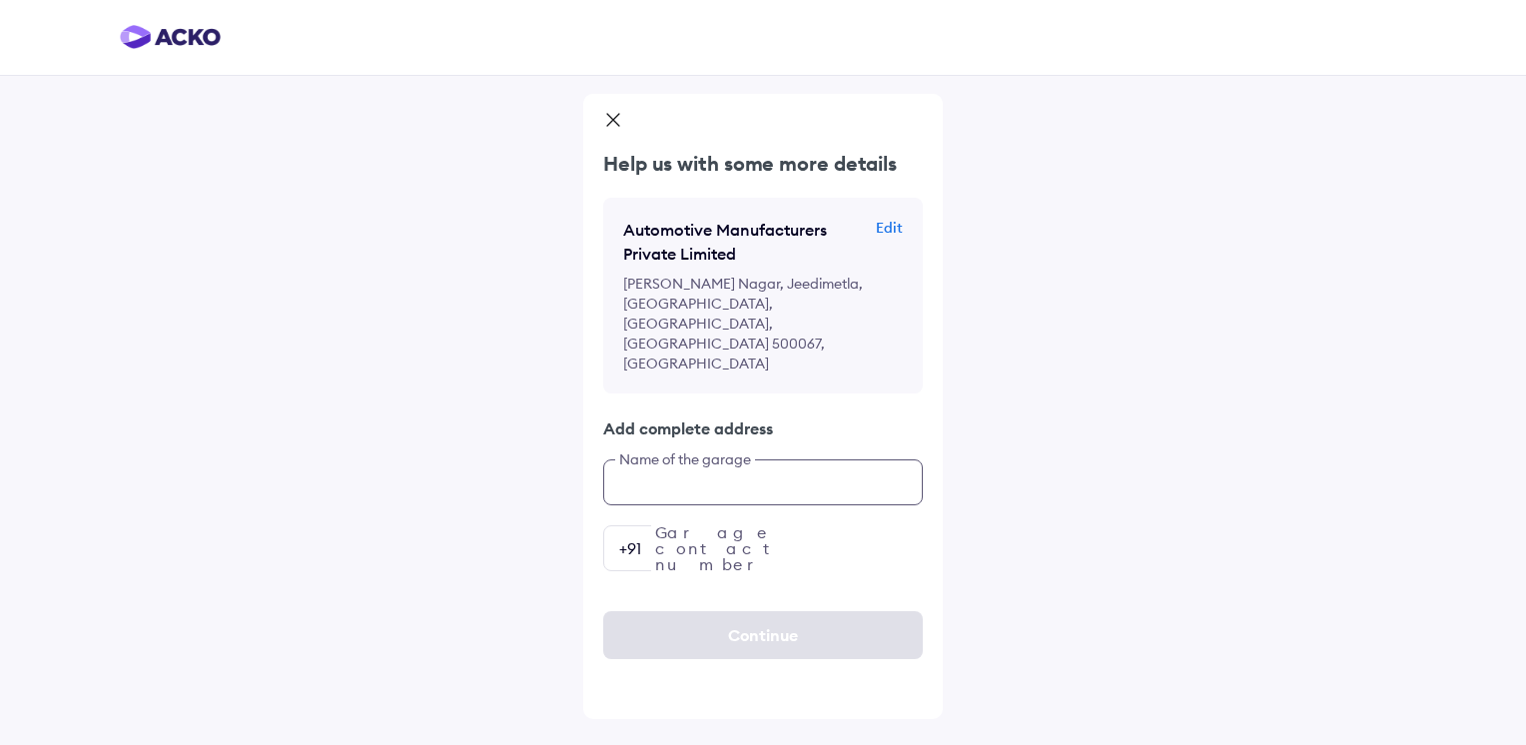
click at [663, 459] on input "text" at bounding box center [763, 482] width 320 height 46
paste input "**********"
type input "**********"
click at [672, 525] on input "number" at bounding box center [763, 548] width 320 height 46
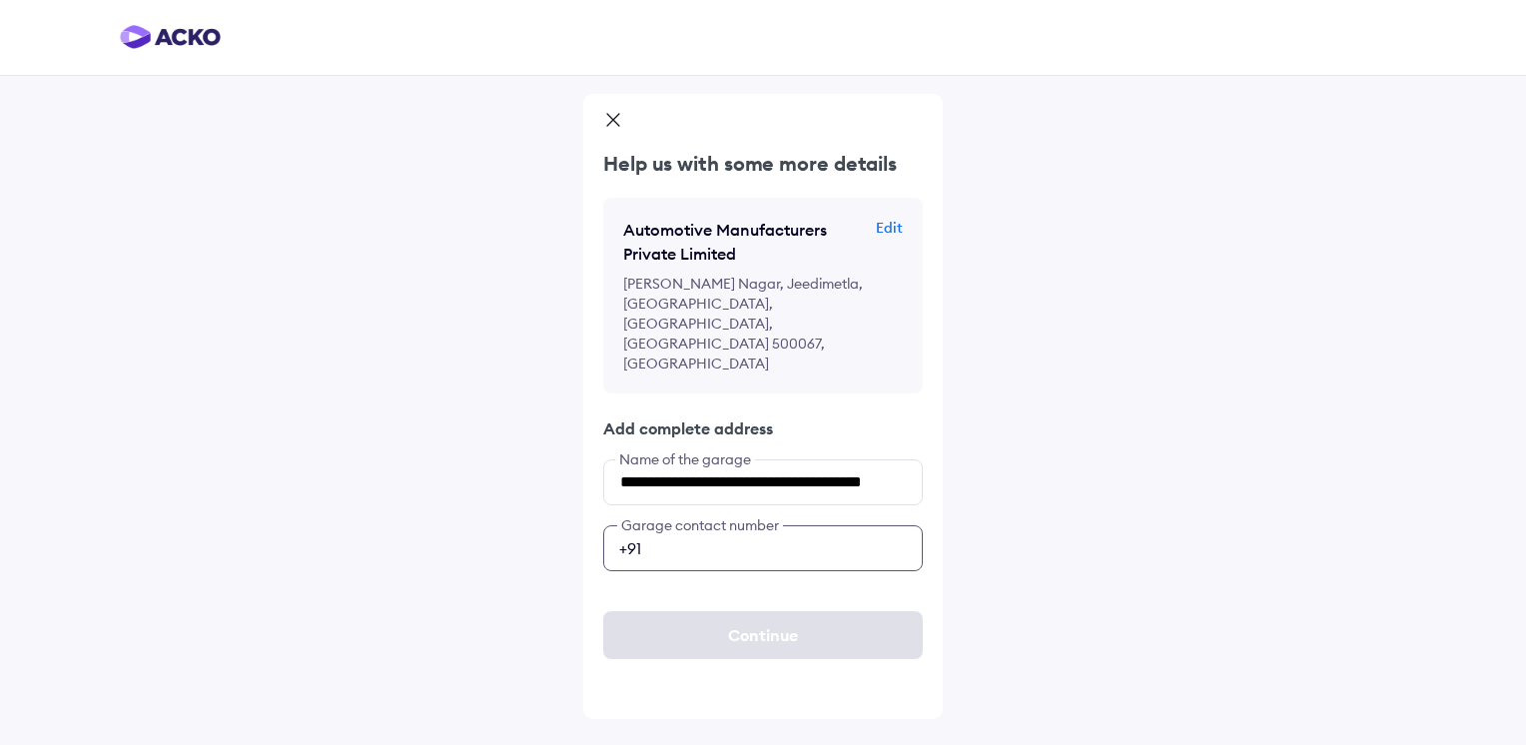
scroll to position [0, 0]
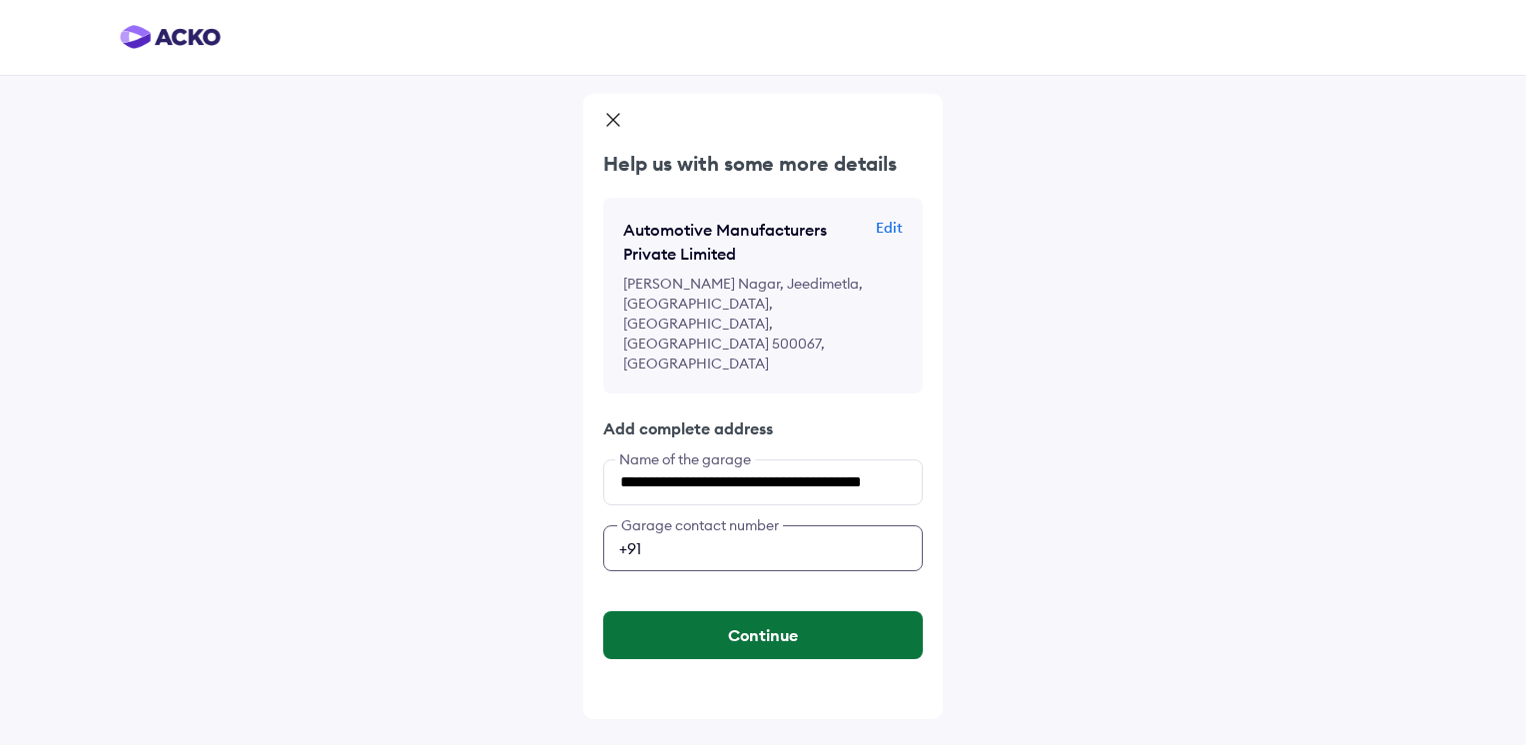
type input "**********"
click at [743, 611] on button "Continue" at bounding box center [763, 635] width 320 height 48
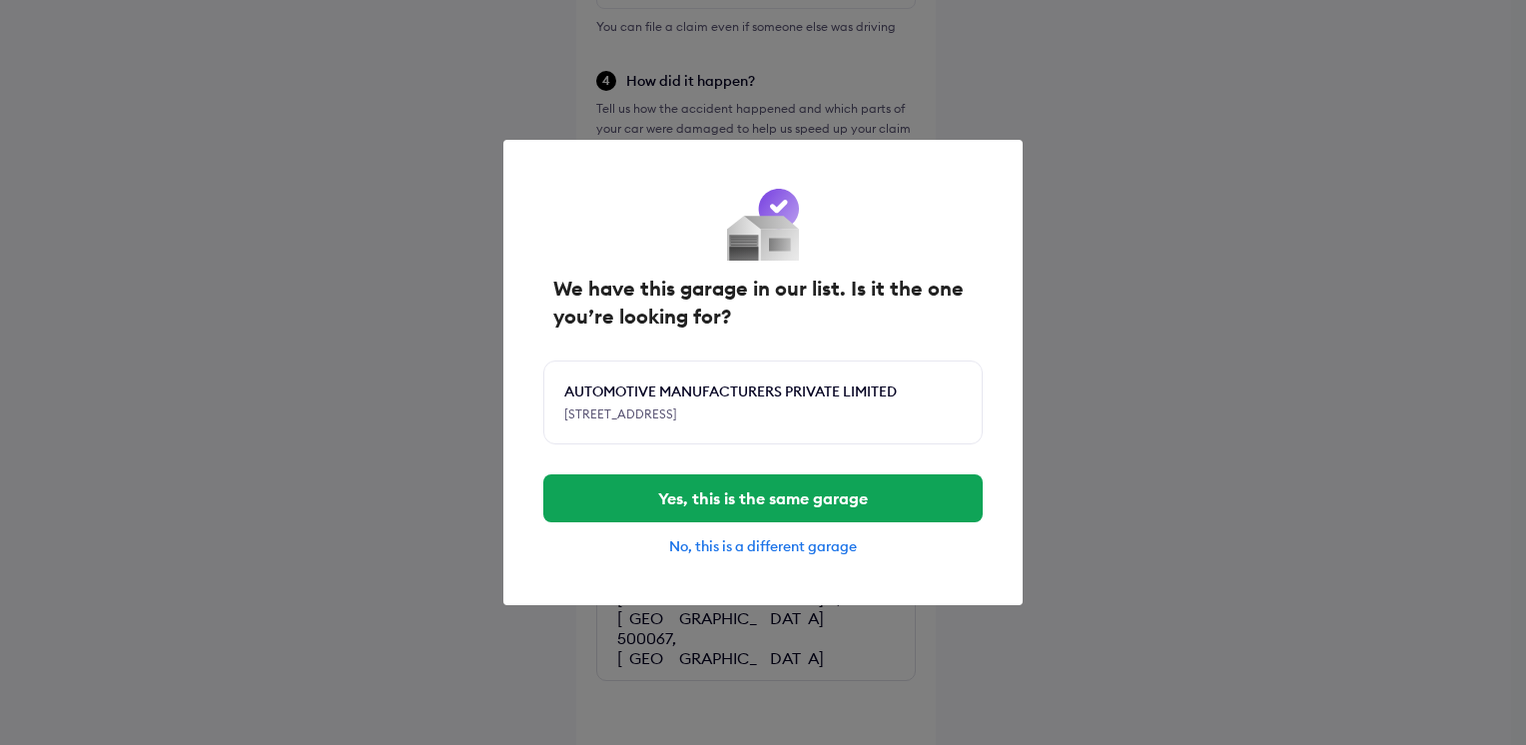
scroll to position [677, 0]
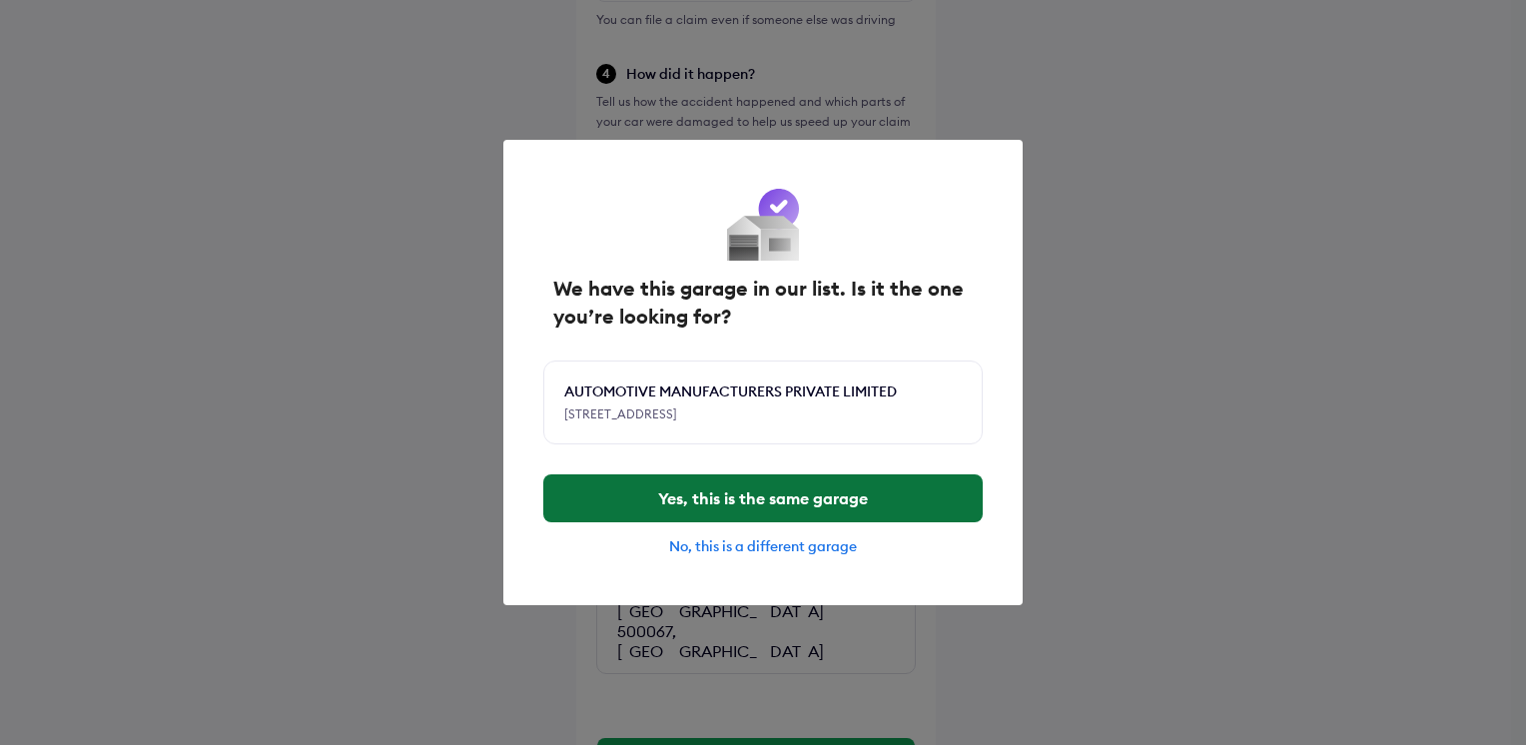
click at [710, 493] on button "Yes, this is the same garage" at bounding box center [762, 498] width 439 height 48
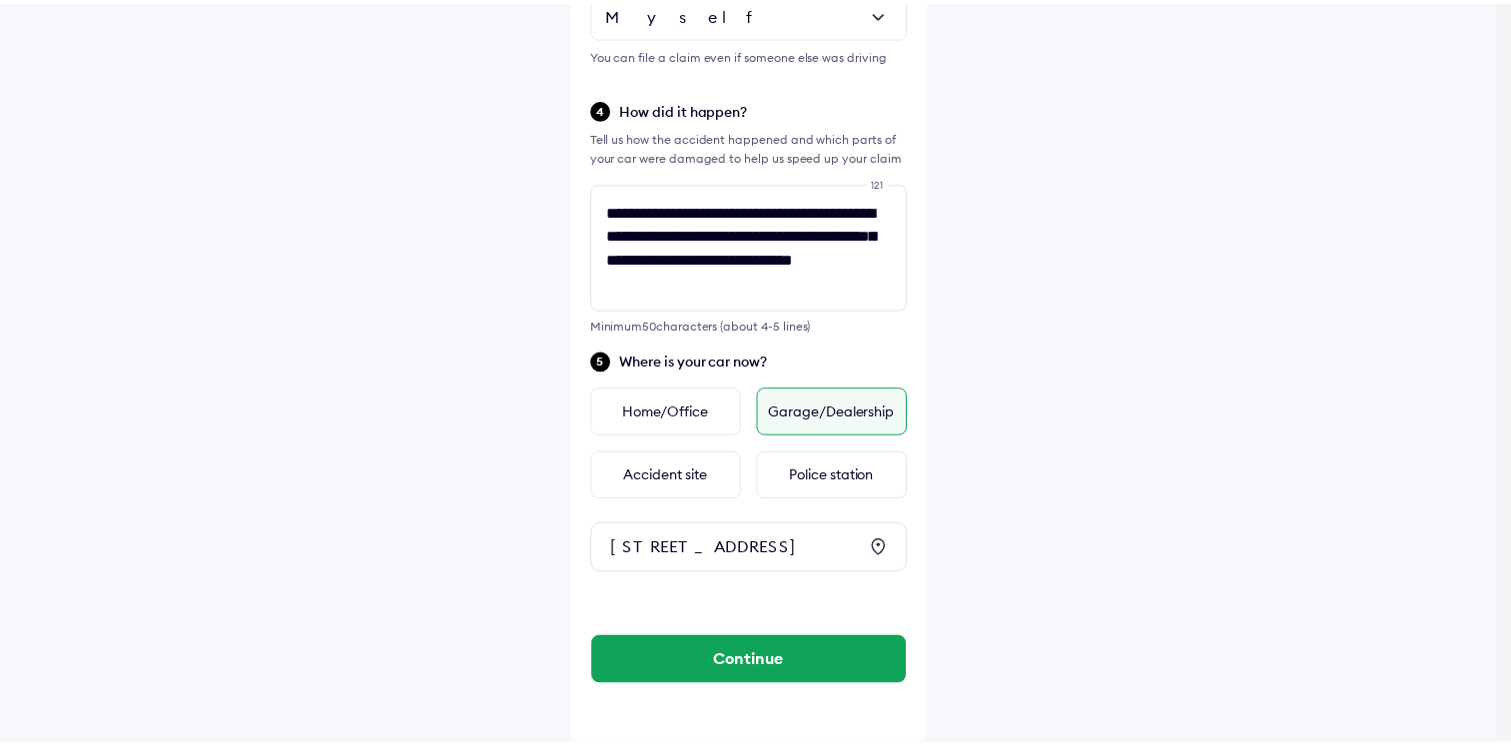
scroll to position [657, 0]
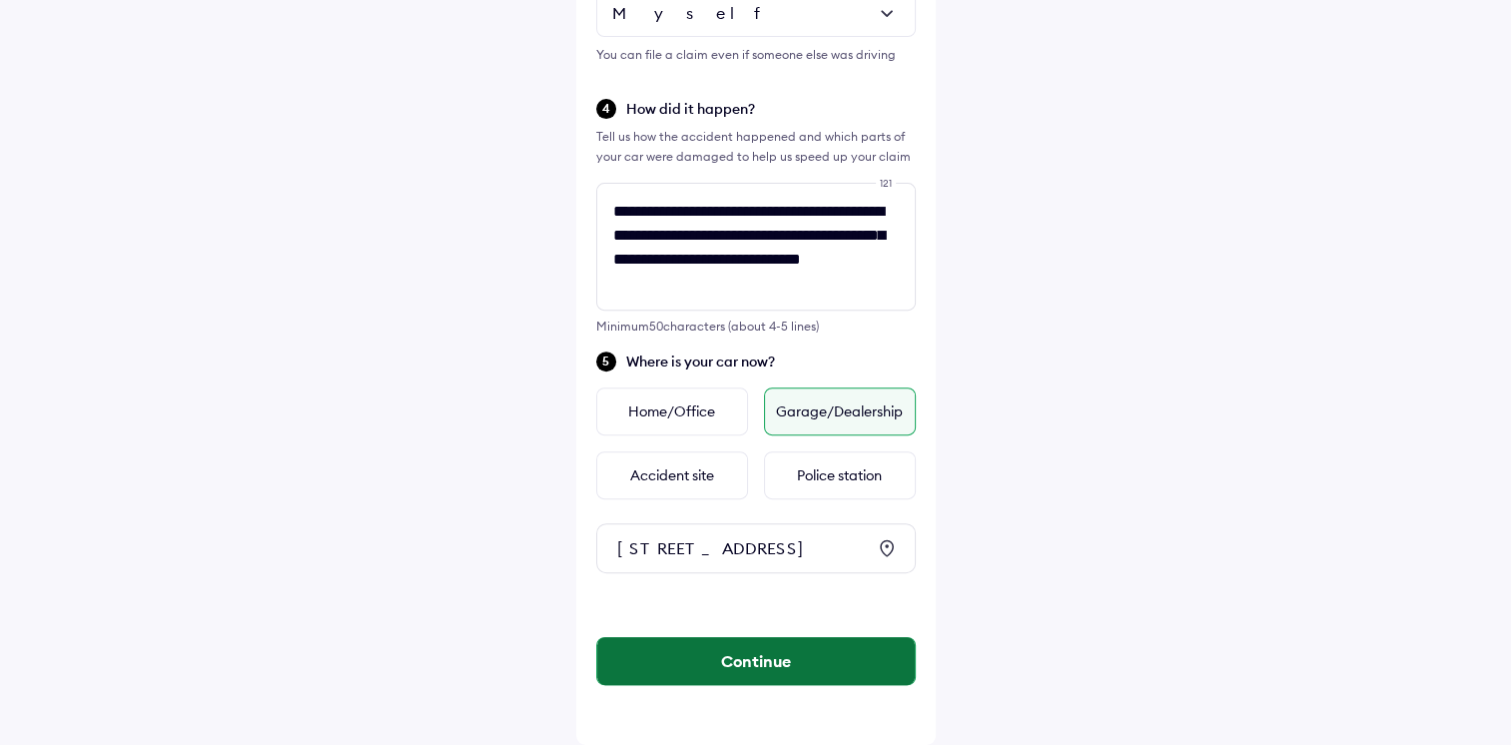
click at [770, 665] on button "Continue" at bounding box center [756, 661] width 318 height 48
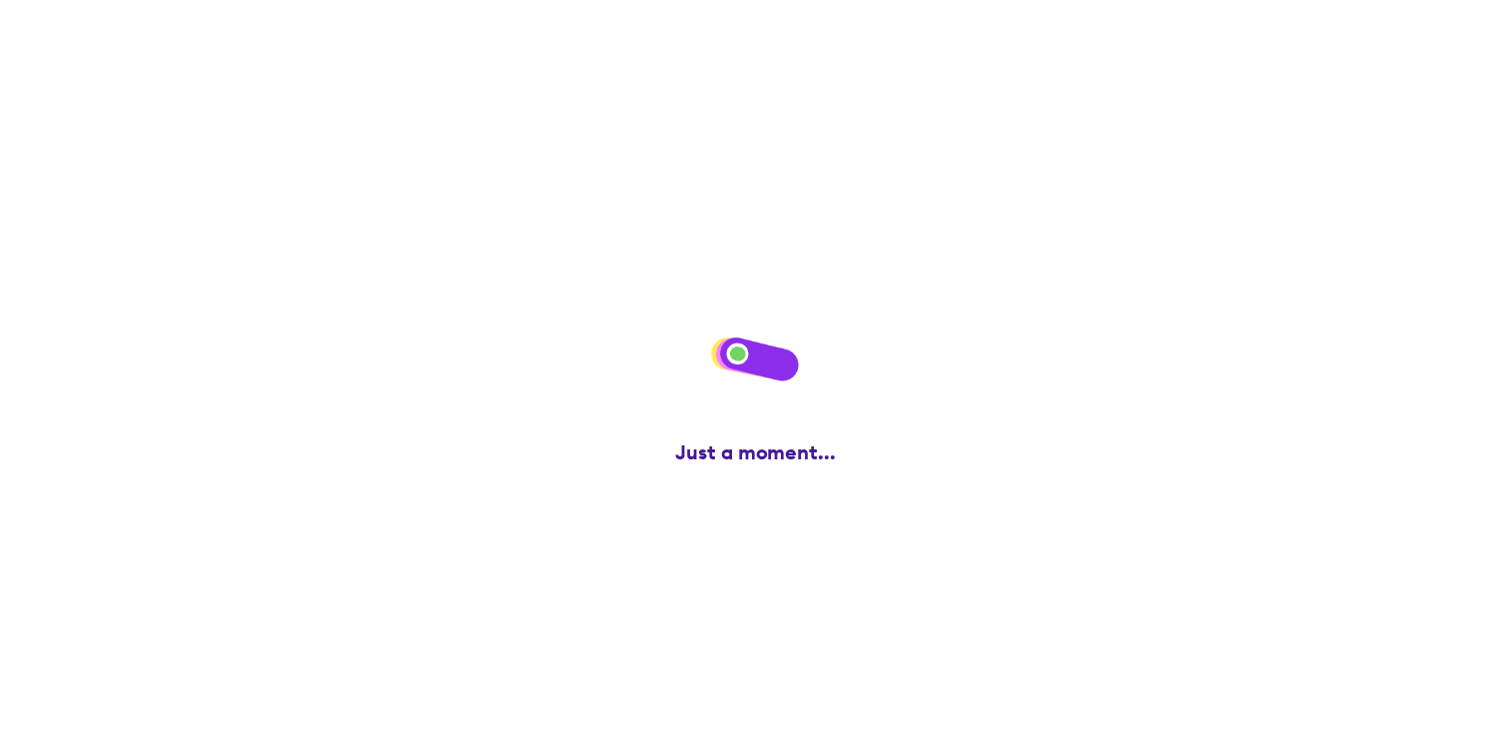
scroll to position [0, 0]
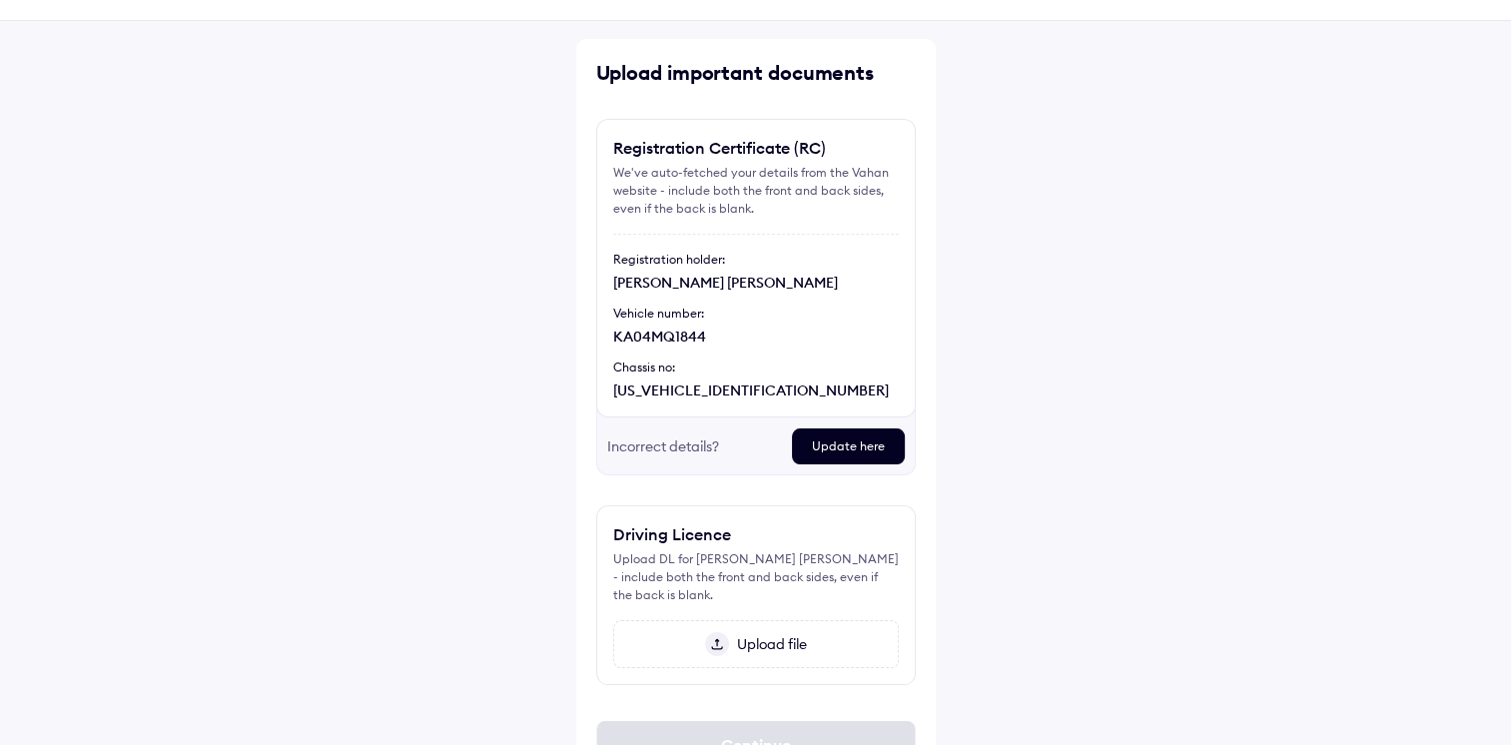
scroll to position [100, 0]
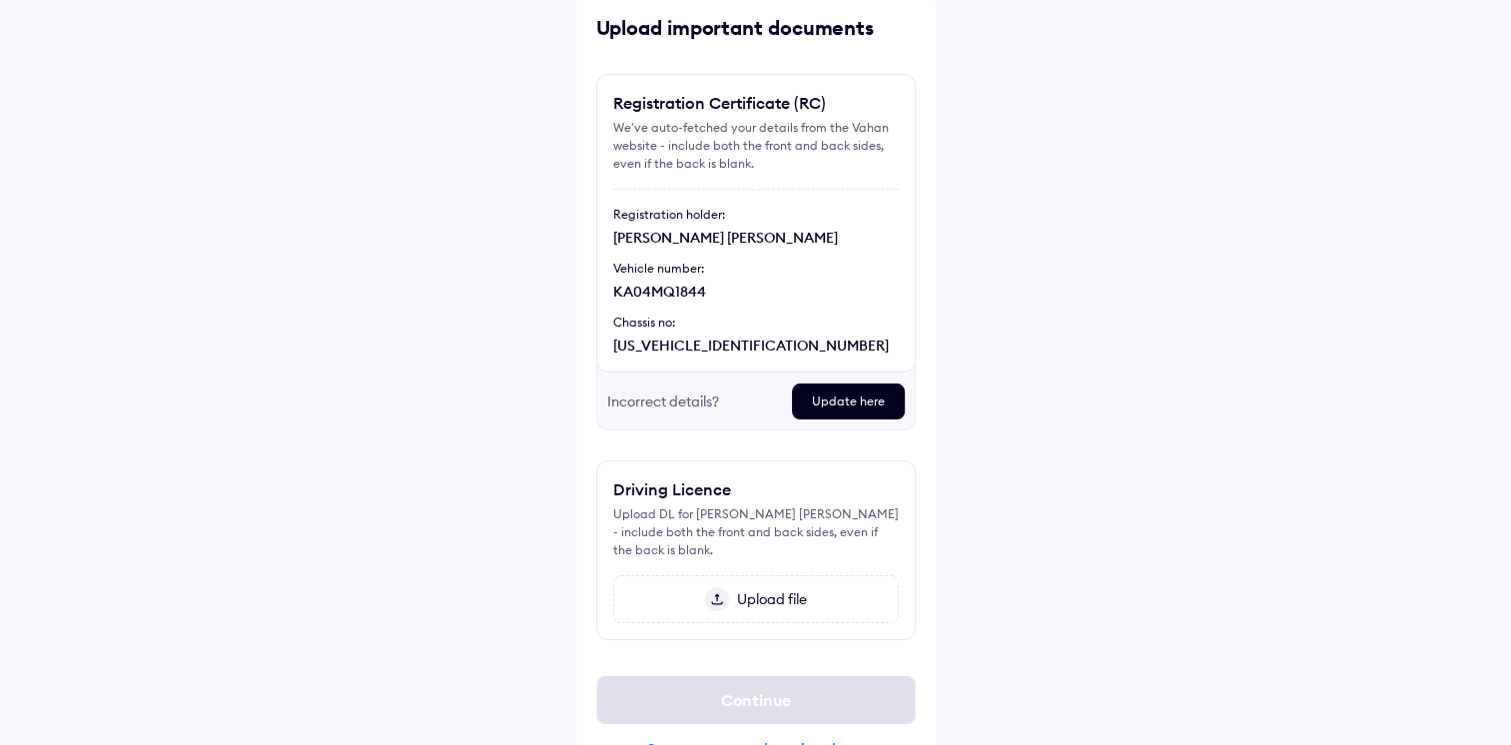
click at [751, 590] on span "Upload file" at bounding box center [768, 599] width 78 height 18
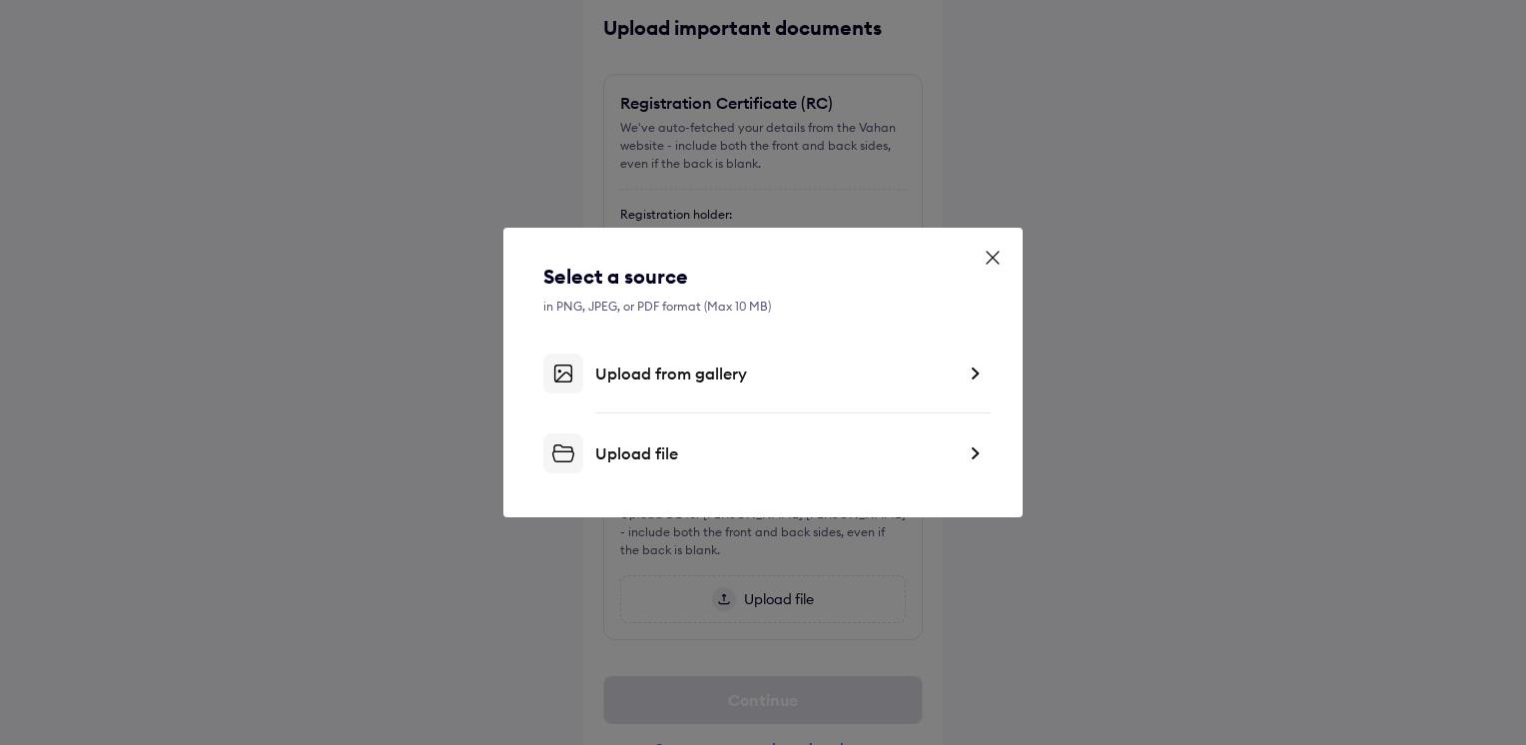
click at [966, 449] on div "Upload file" at bounding box center [762, 453] width 439 height 40
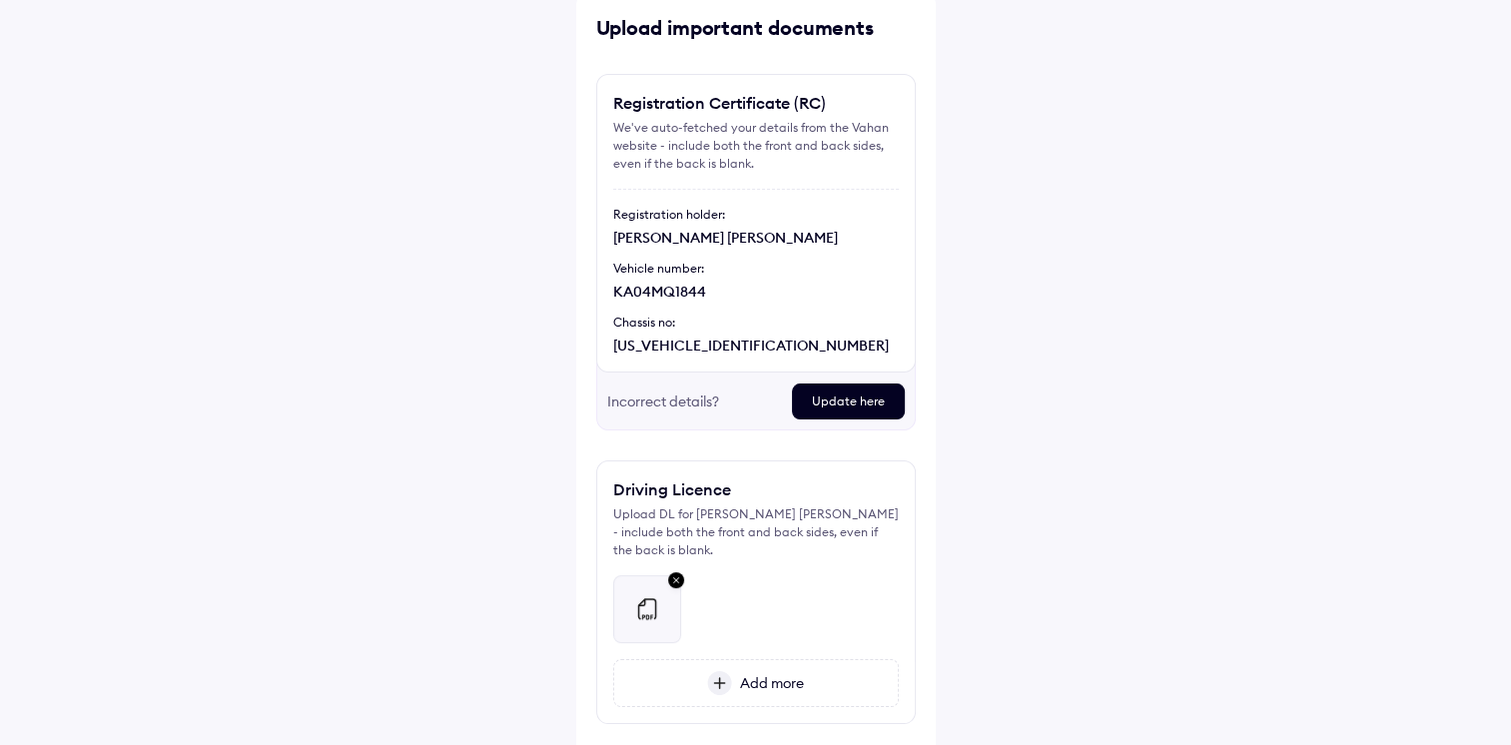
click at [677, 574] on img at bounding box center [676, 581] width 24 height 26
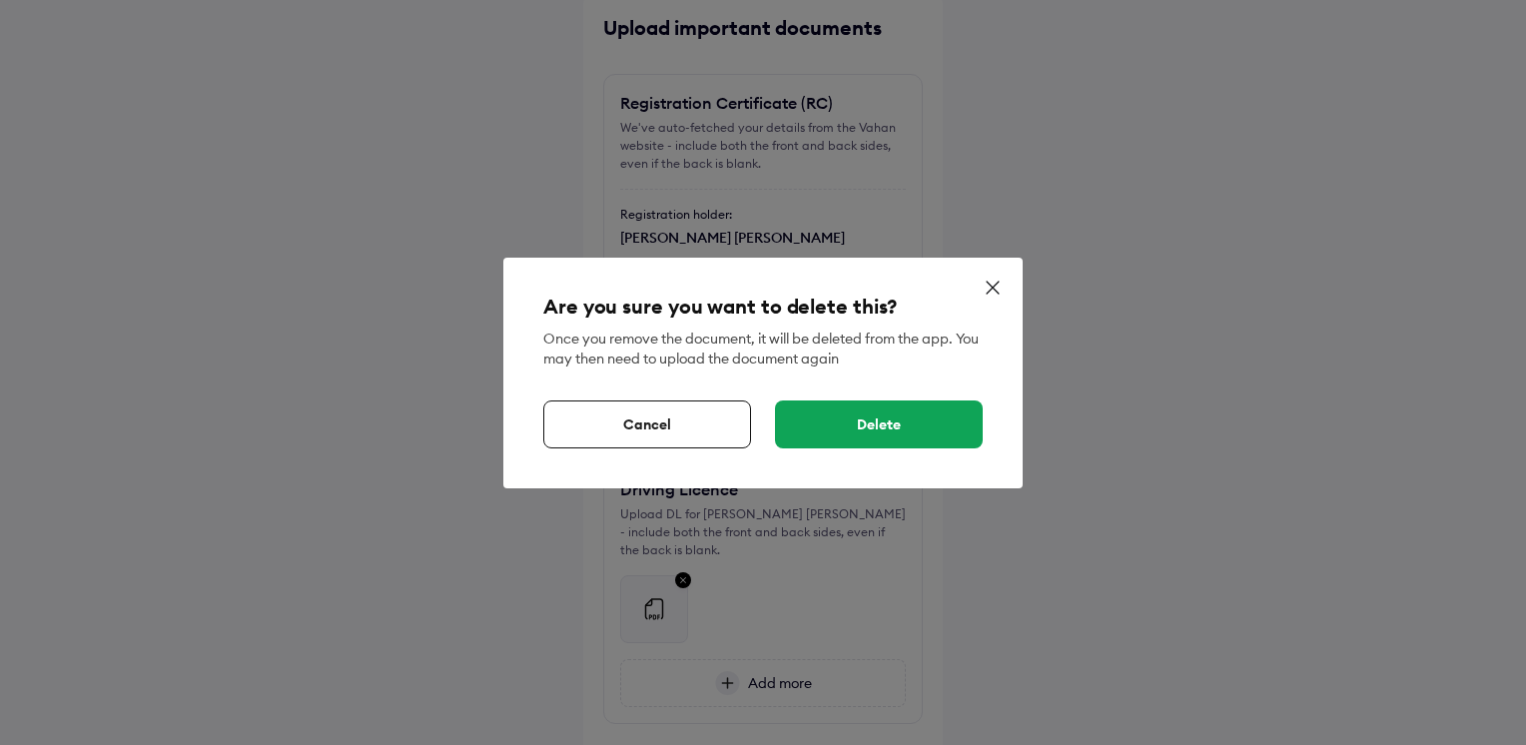
click at [851, 429] on div "Delete" at bounding box center [879, 424] width 208 height 48
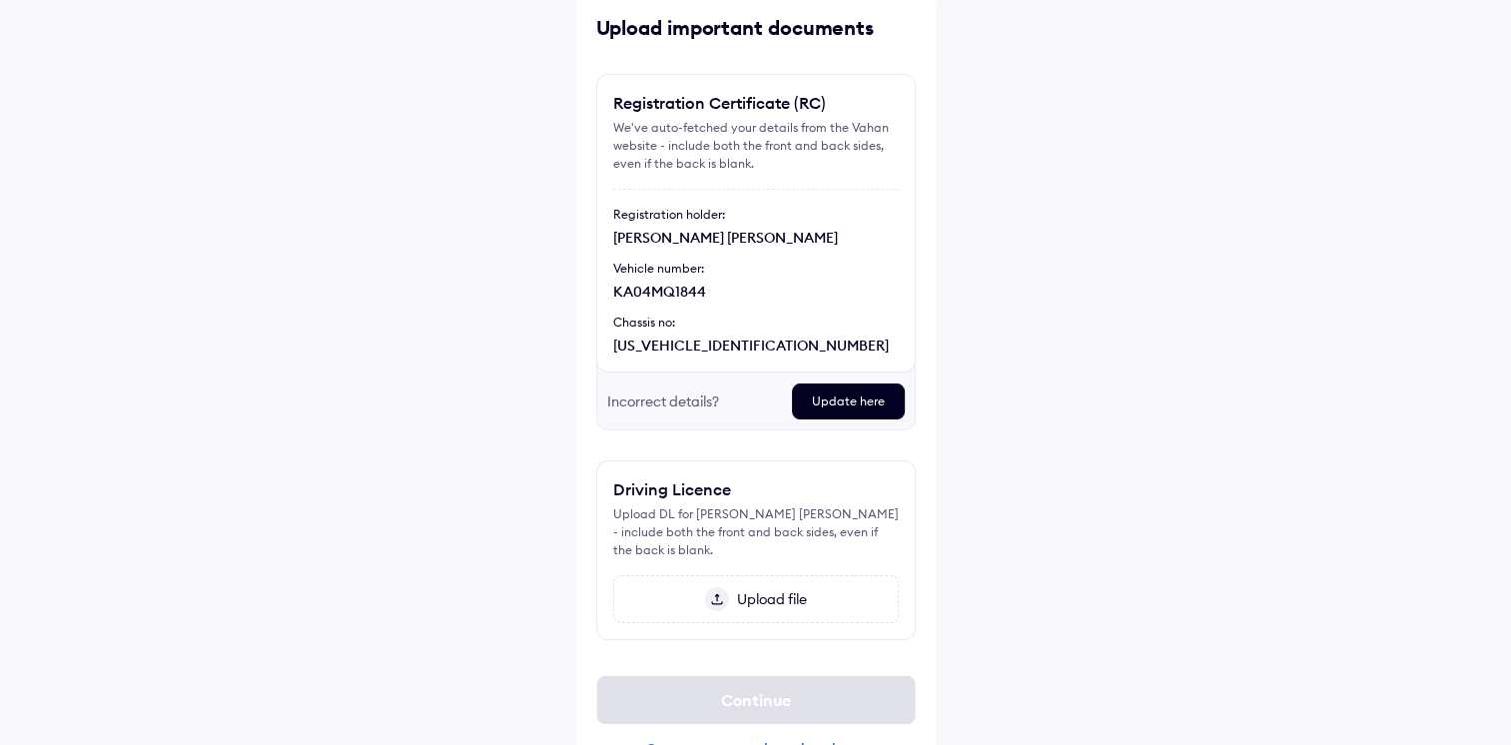
scroll to position [148, 0]
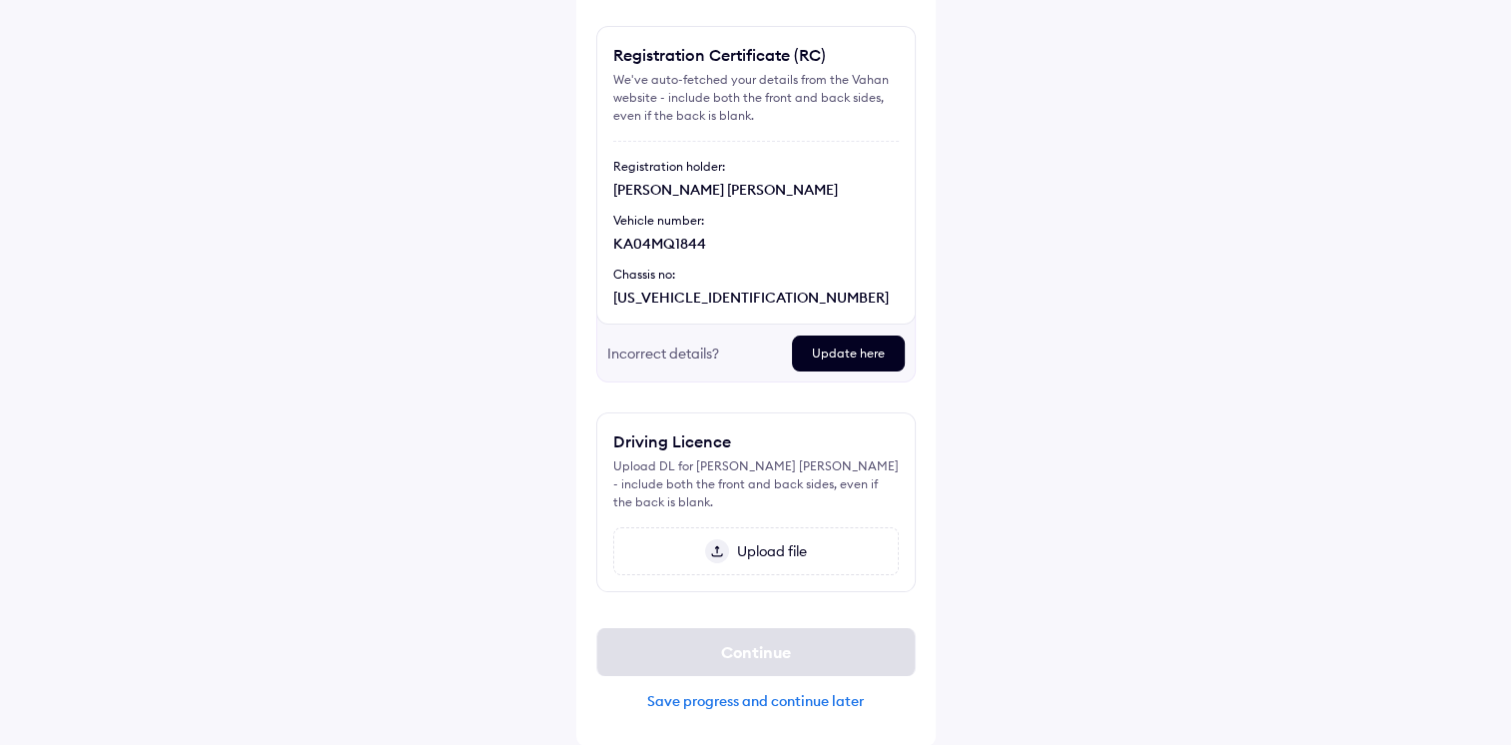
click at [751, 544] on span "Upload file" at bounding box center [768, 551] width 78 height 18
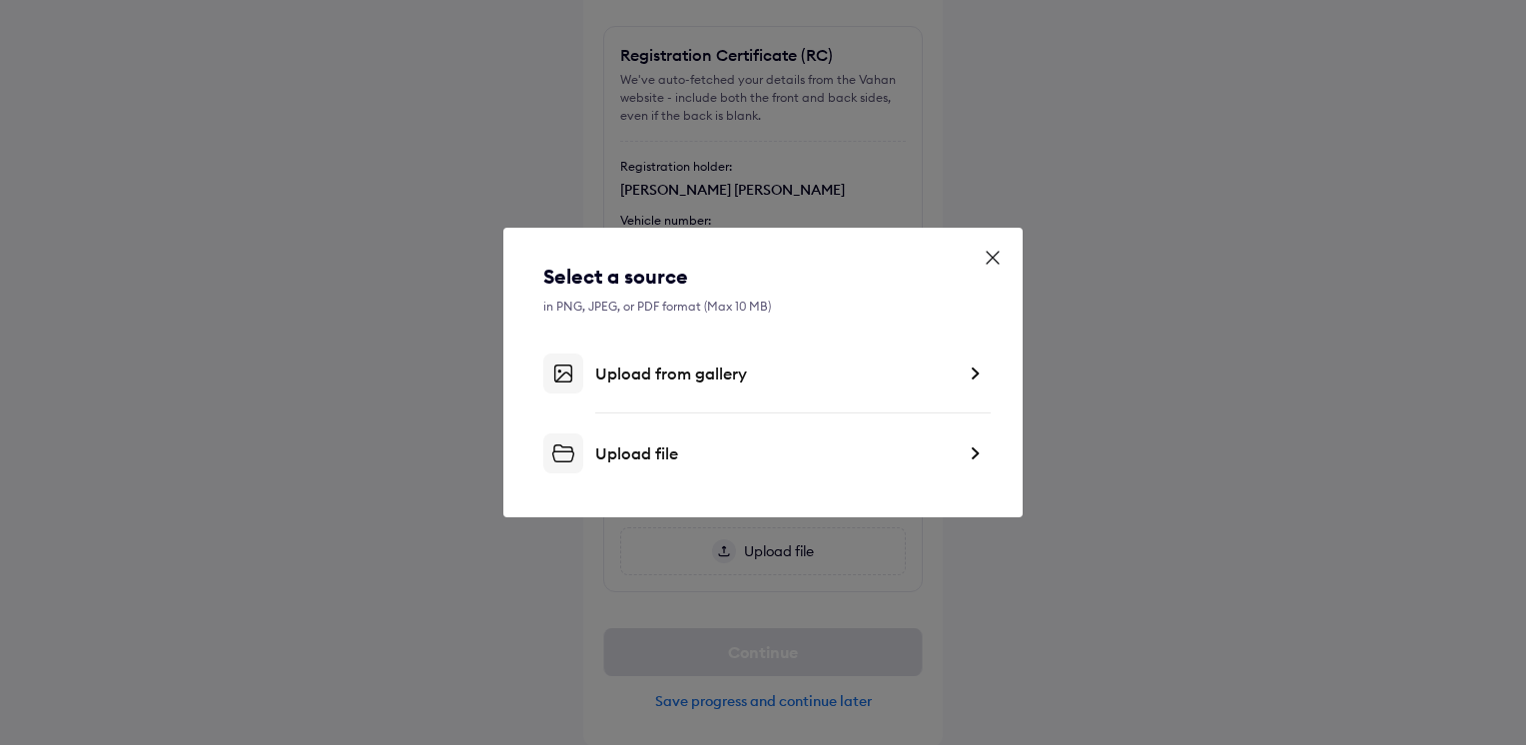
click at [967, 440] on div "Upload file" at bounding box center [762, 453] width 439 height 40
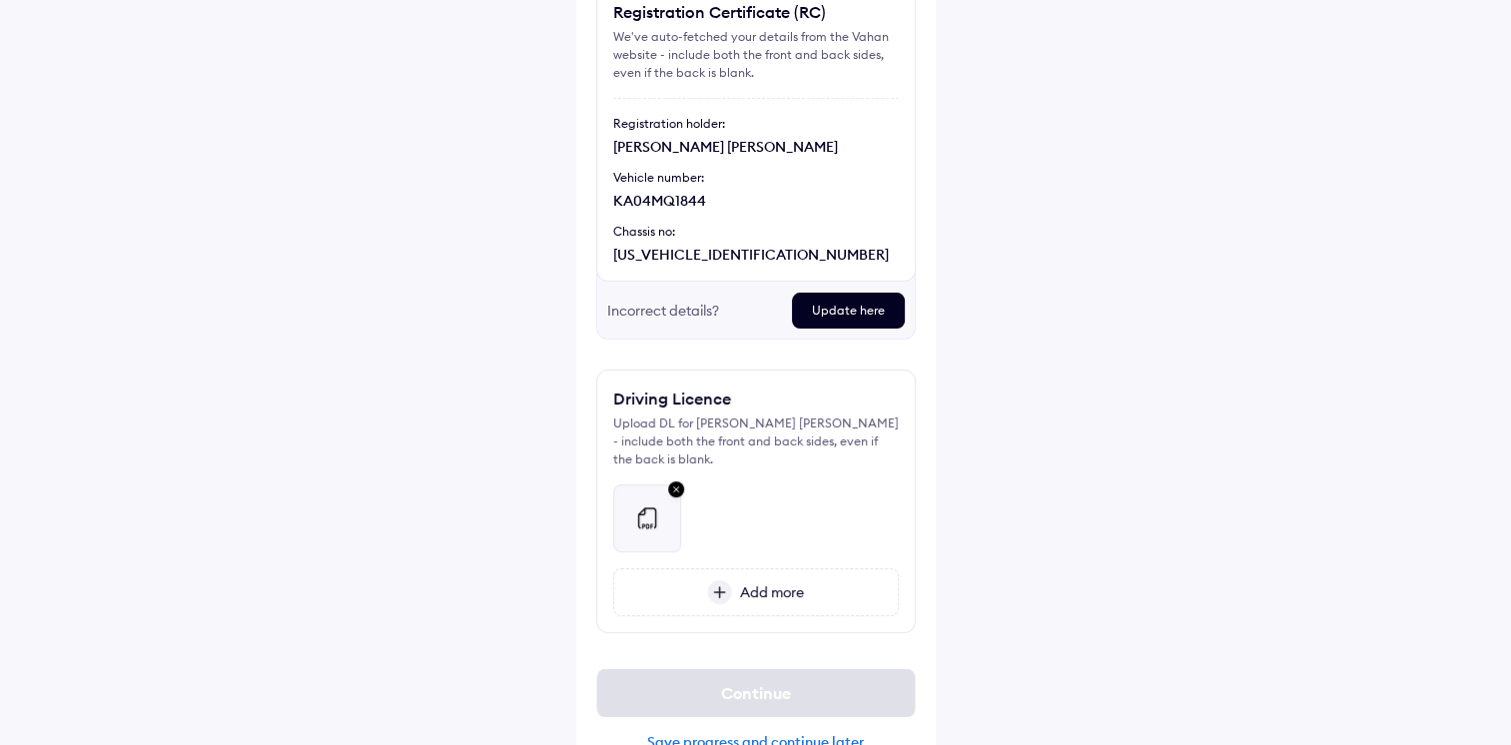
scroll to position [232, 0]
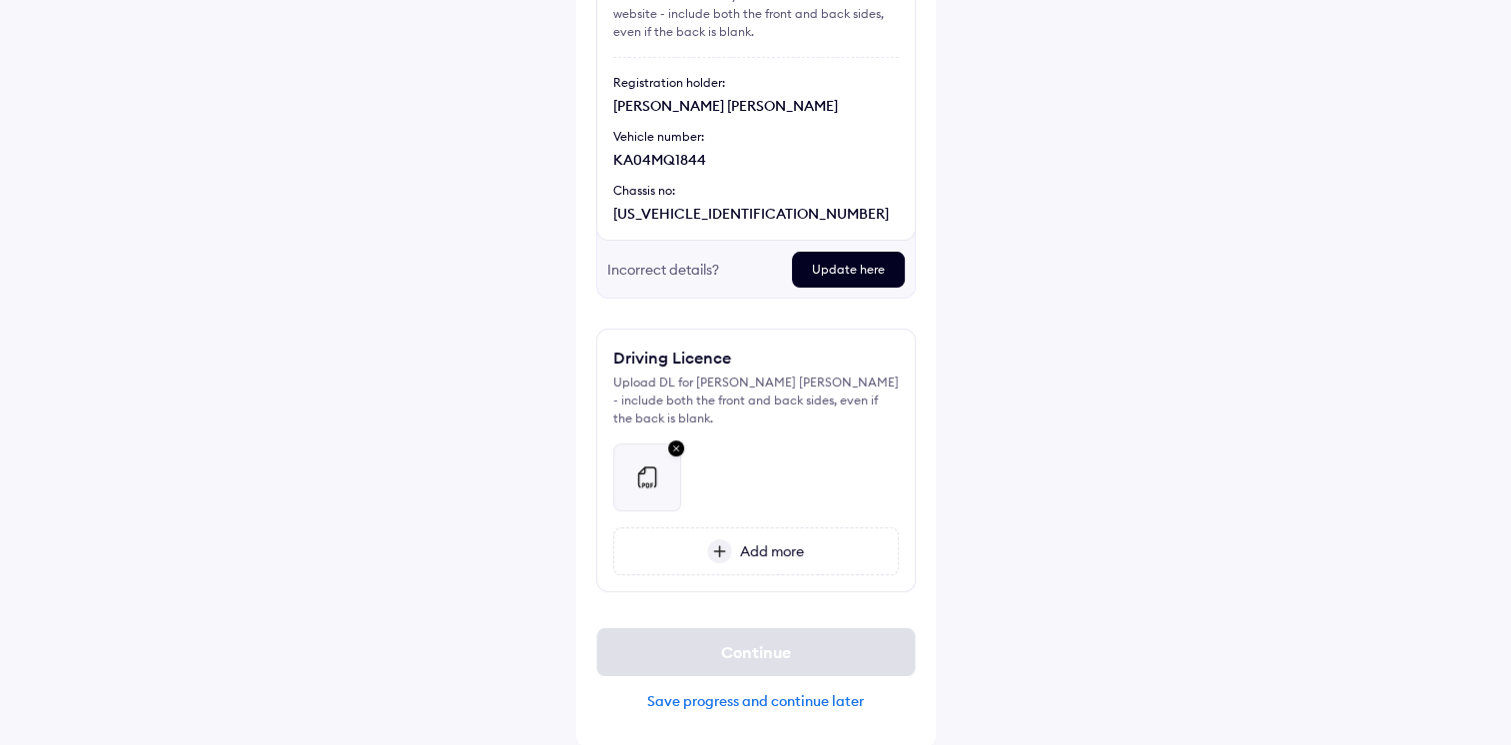
click at [767, 545] on span "Add more" at bounding box center [768, 551] width 72 height 18
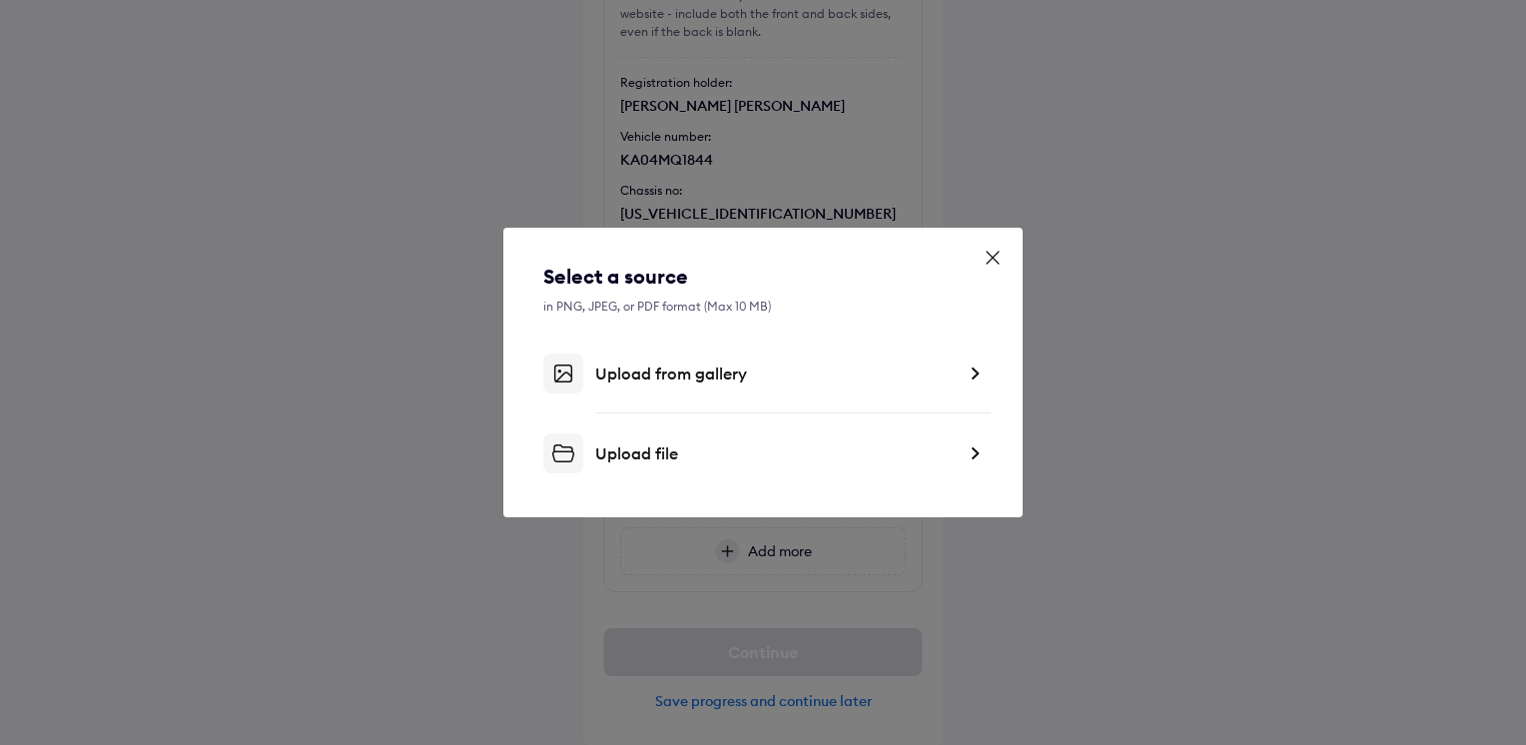
click at [978, 453] on img at bounding box center [975, 453] width 16 height 20
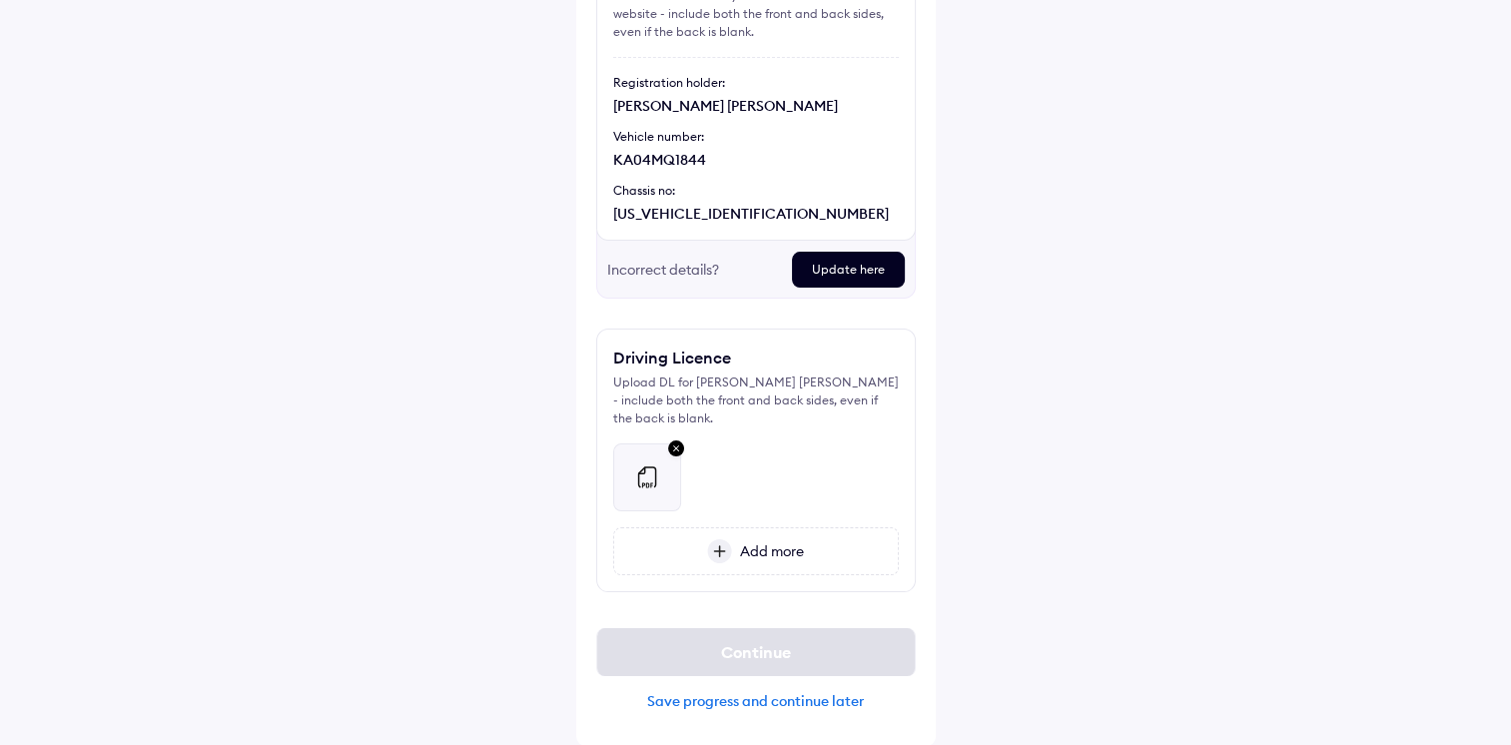
scroll to position [168, 0]
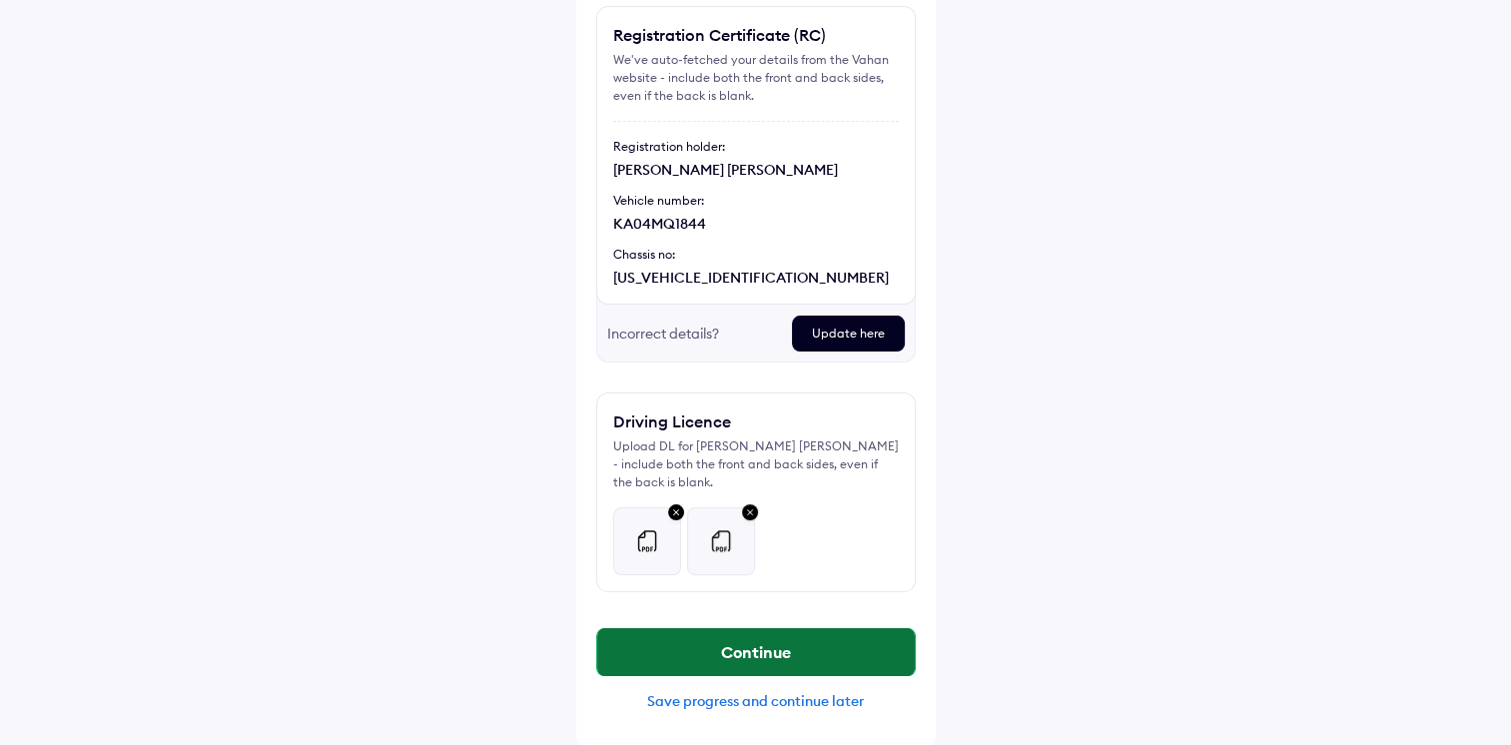
click at [782, 633] on button "Continue" at bounding box center [756, 652] width 318 height 48
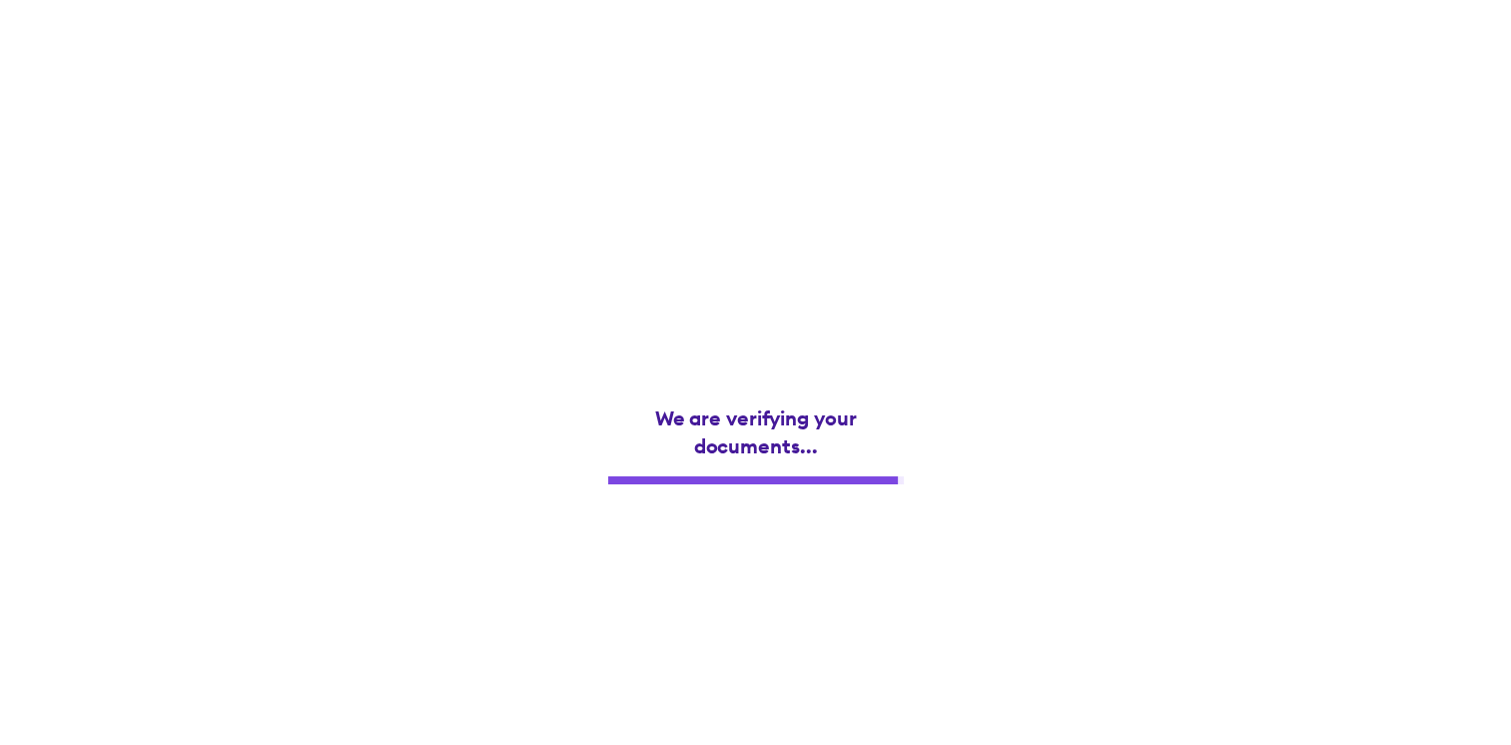
scroll to position [0, 0]
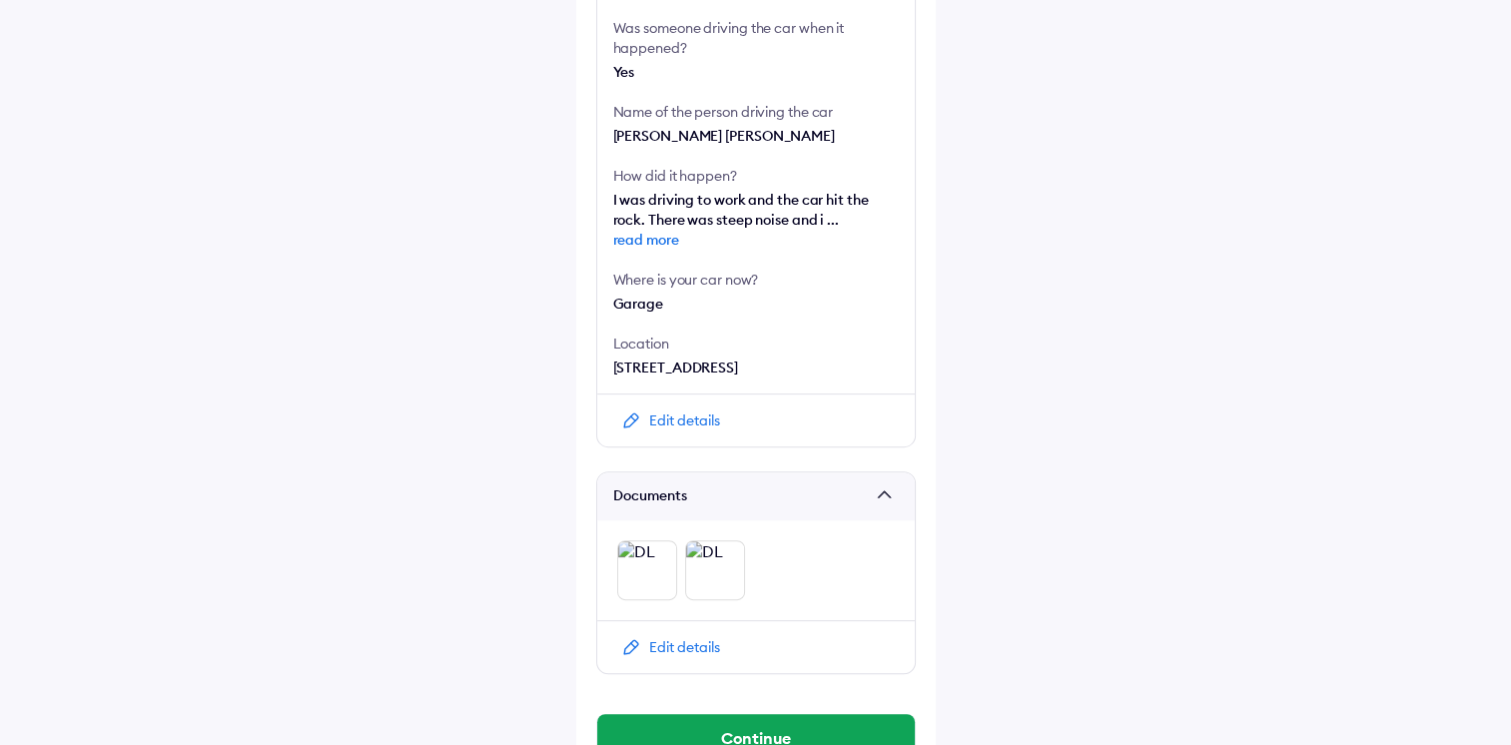
scroll to position [670, 0]
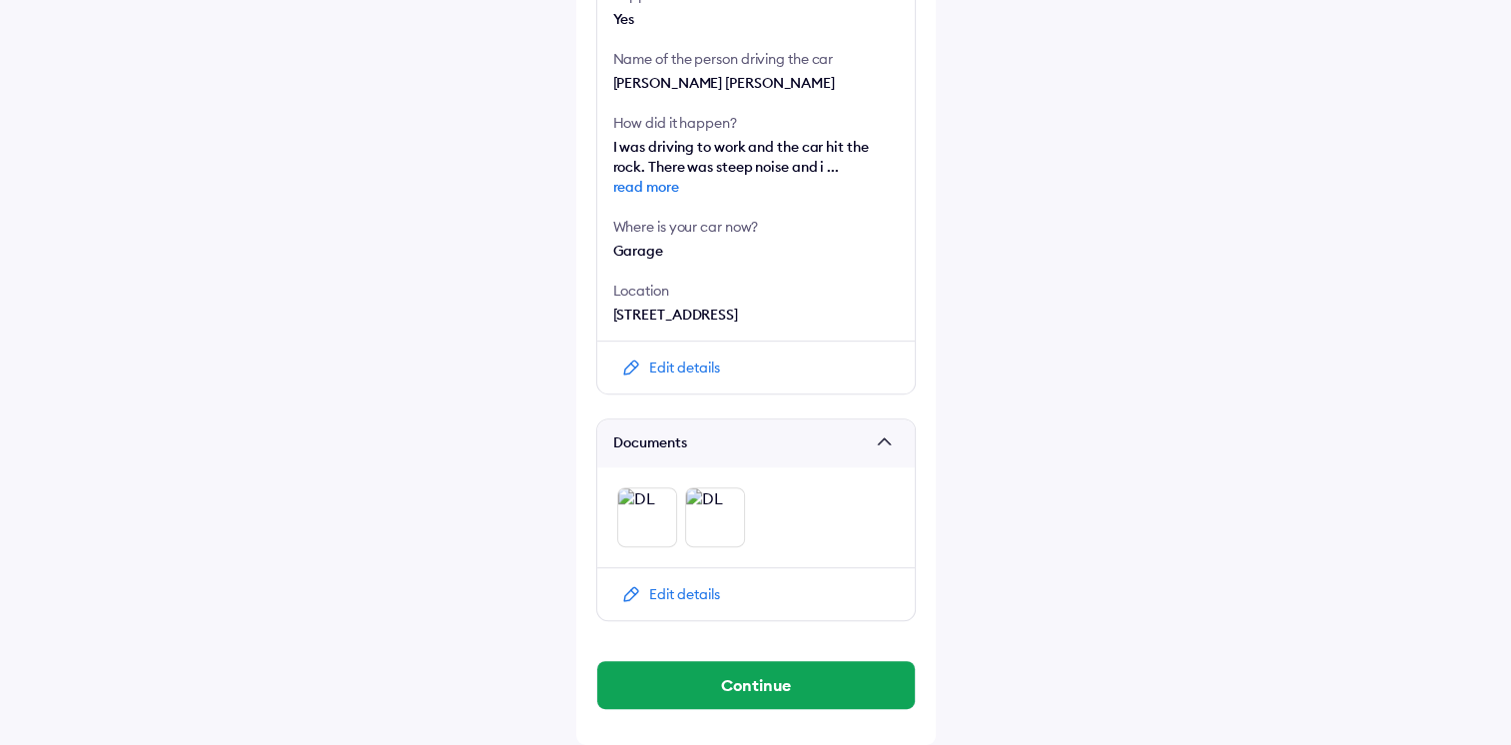
click at [703, 670] on button "Continue" at bounding box center [756, 685] width 318 height 48
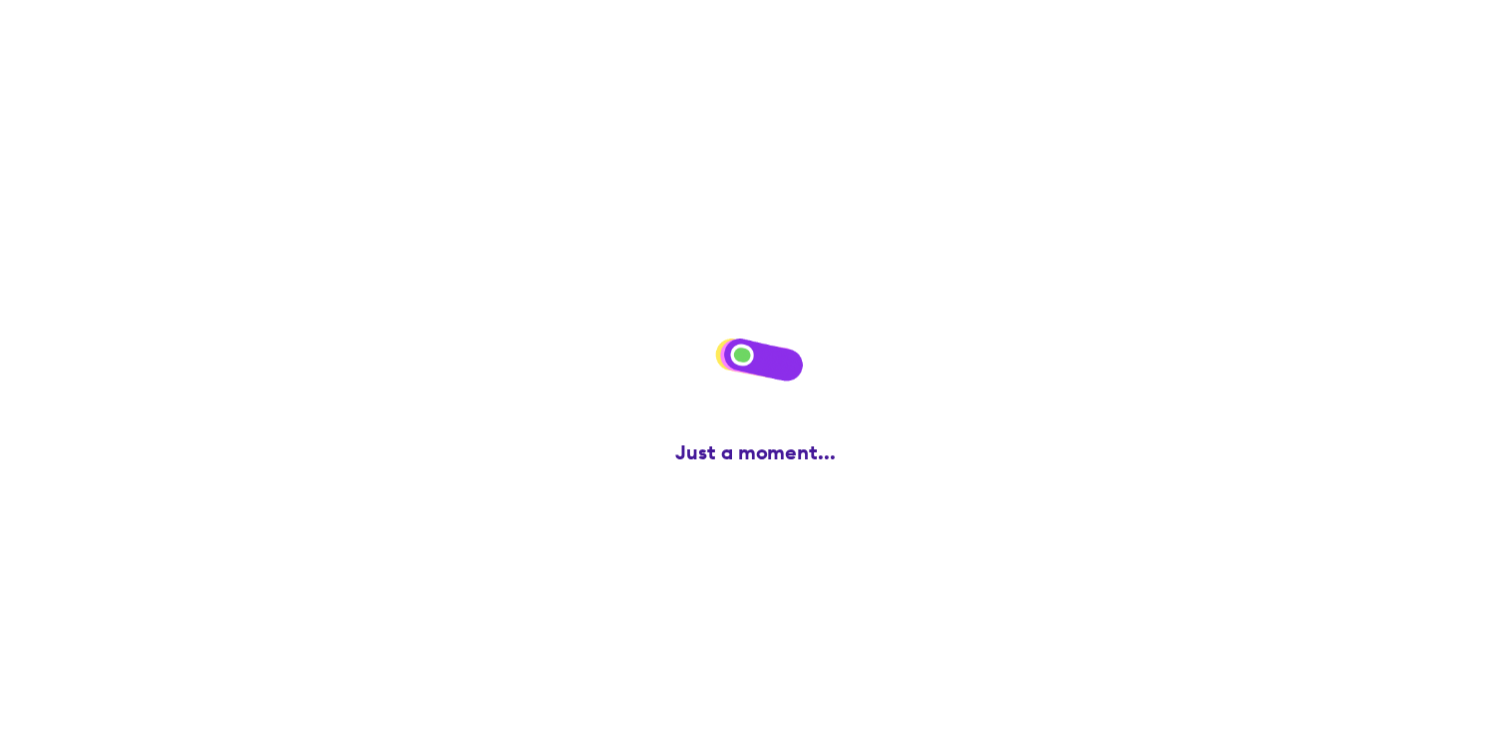
scroll to position [0, 0]
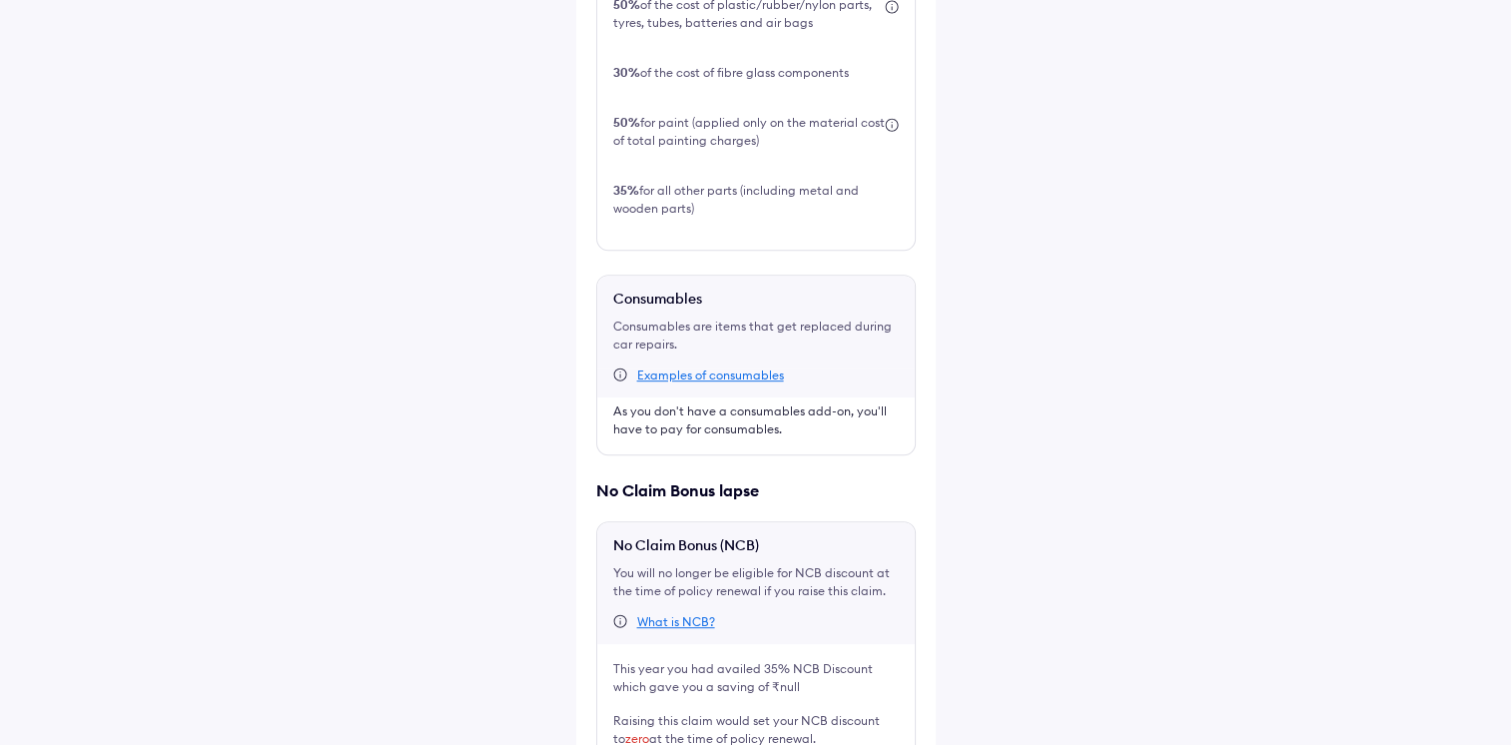
scroll to position [866, 0]
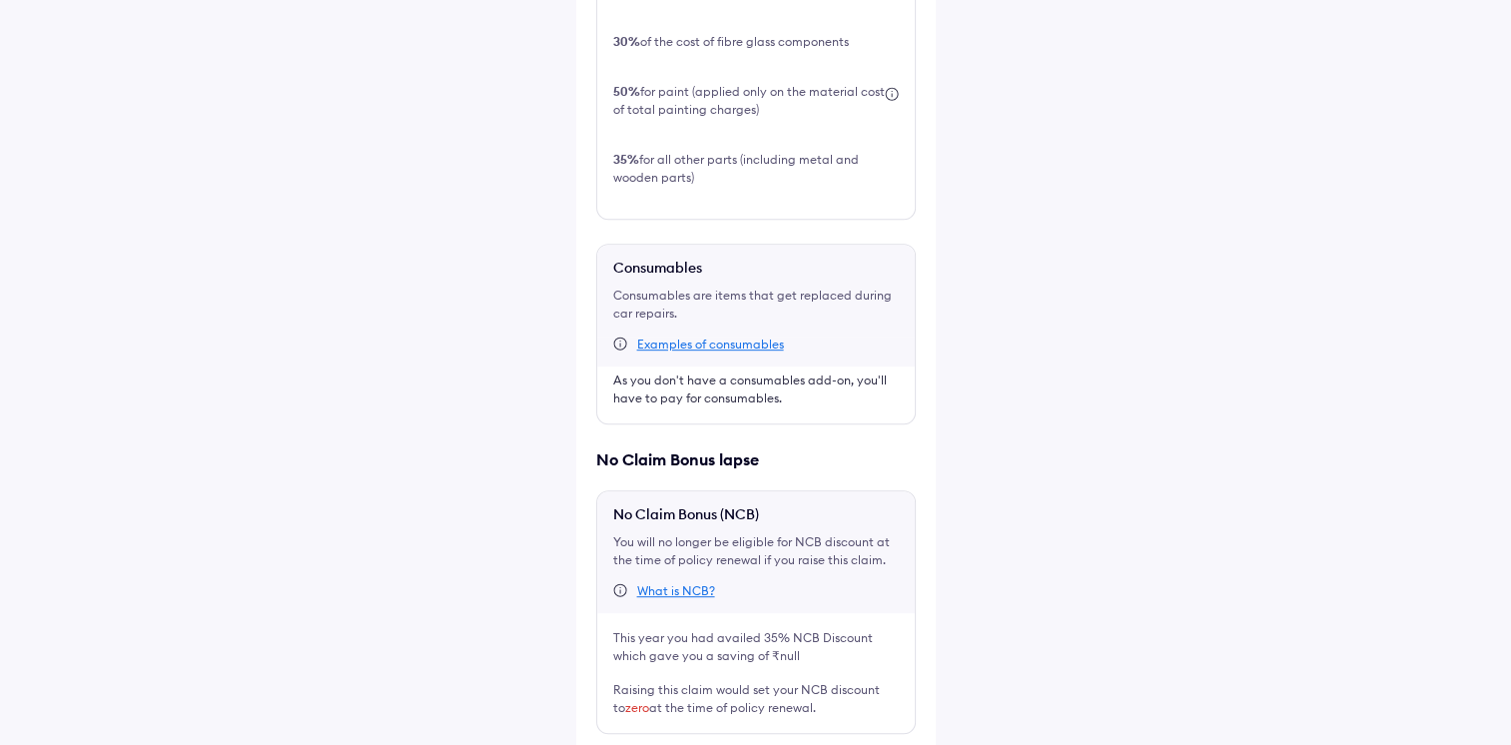
click at [694, 583] on div "What is NCB?" at bounding box center [676, 591] width 78 height 16
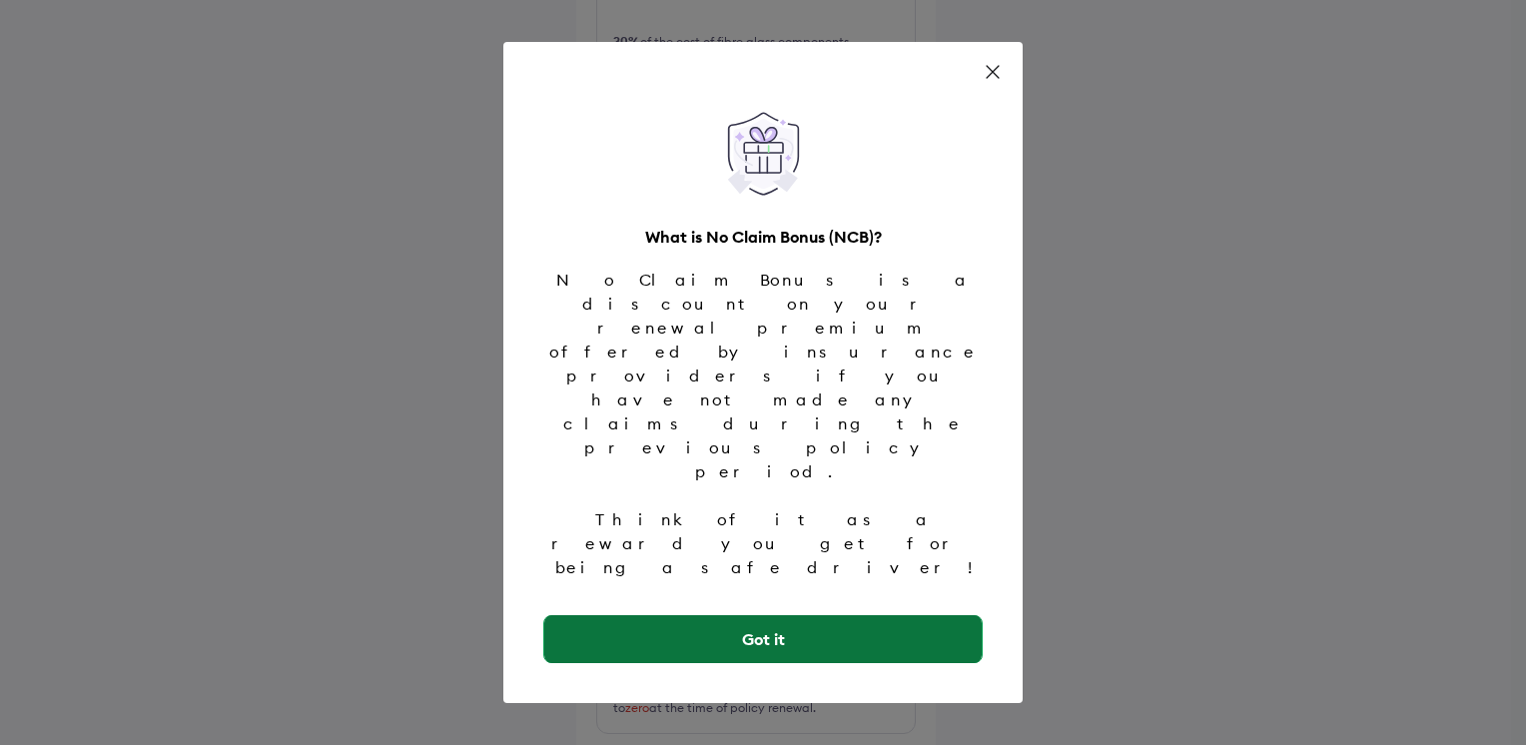
click at [722, 615] on button "Got it" at bounding box center [762, 639] width 437 height 48
